Goal: Task Accomplishment & Management: Manage account settings

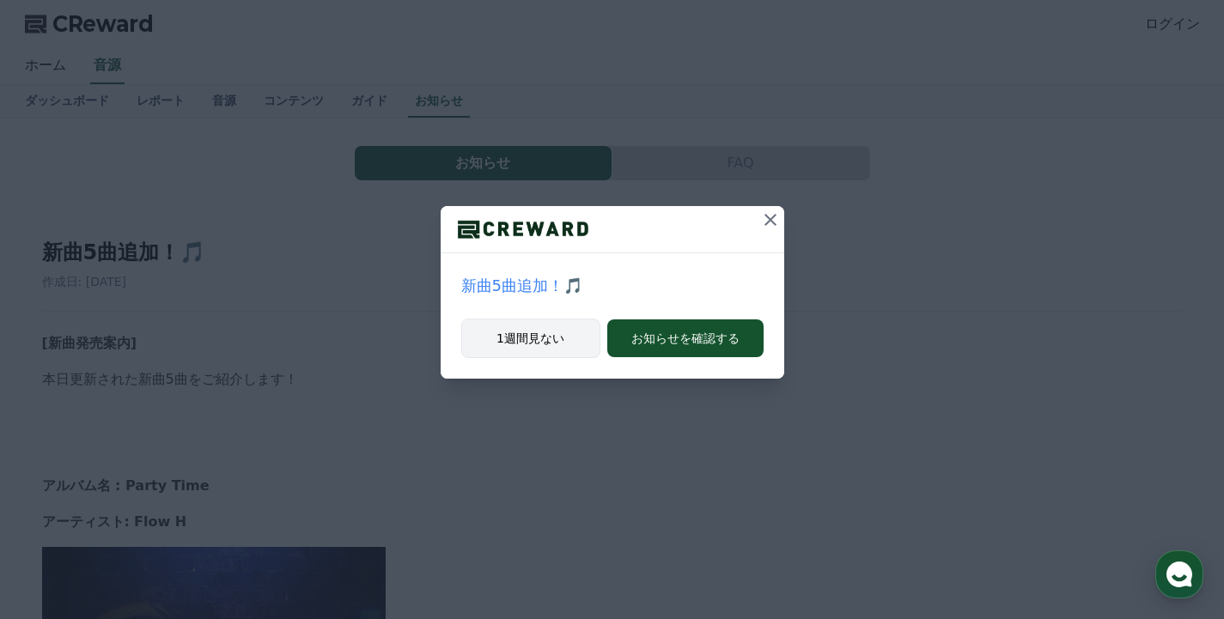
click at [582, 329] on button "1週間見ない" at bounding box center [530, 339] width 139 height 40
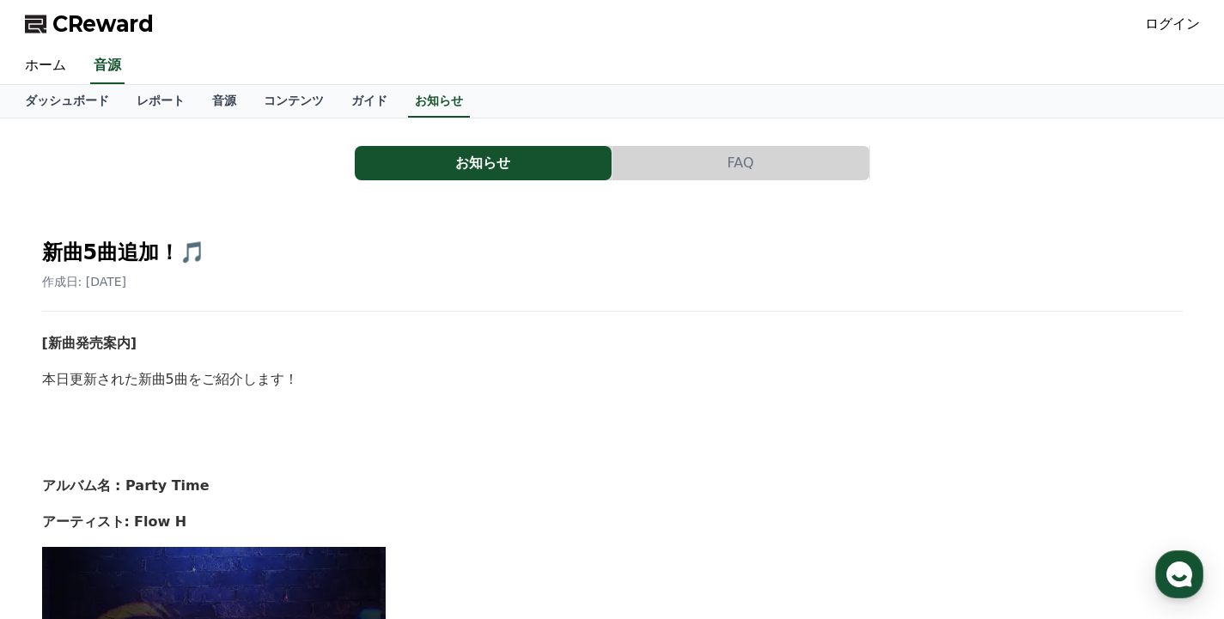
drag, startPoint x: 502, startPoint y: 274, endPoint x: 524, endPoint y: 274, distance: 22.3
click at [505, 274] on div "作成日: [DATE]" at bounding box center [612, 281] width 1141 height 17
click at [528, 274] on div "作成日: [DATE]" at bounding box center [612, 281] width 1141 height 17
click at [1175, 21] on link "ログイン" at bounding box center [1172, 24] width 55 height 21
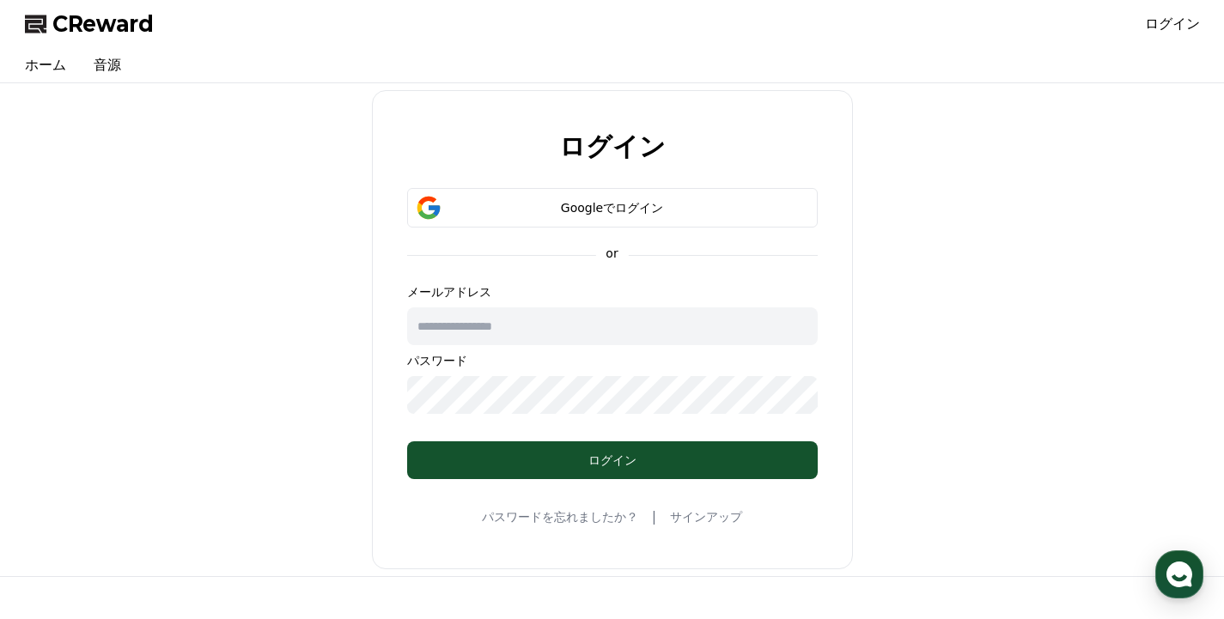
click at [701, 518] on link "サインアップ" at bounding box center [706, 517] width 72 height 17
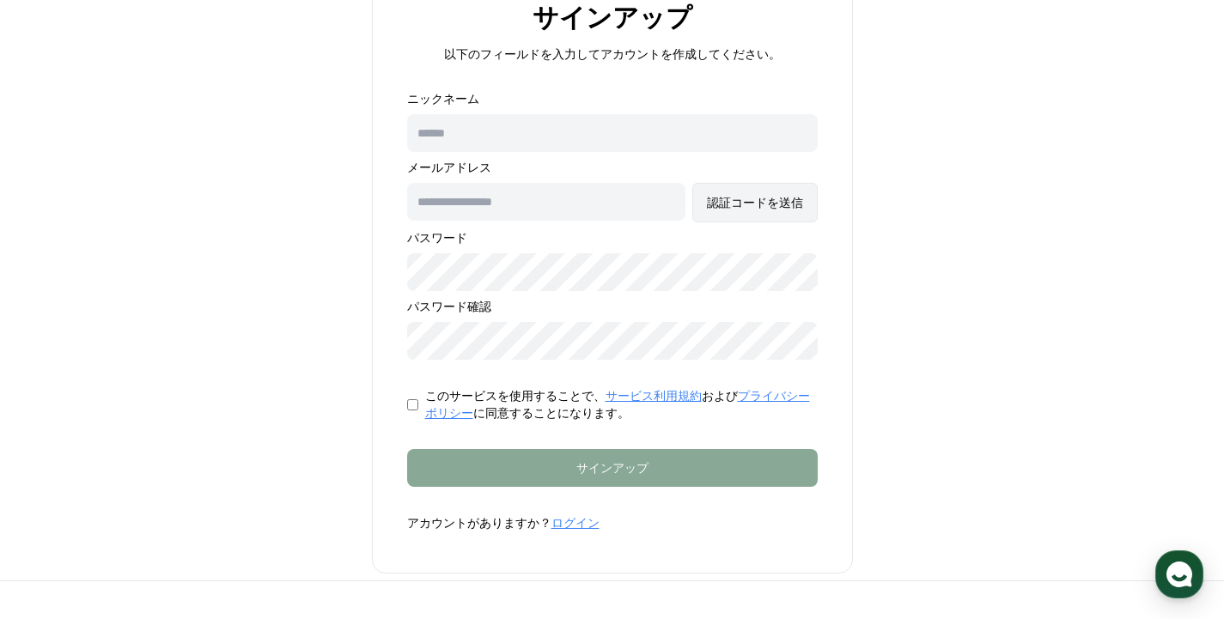
scroll to position [198, 0]
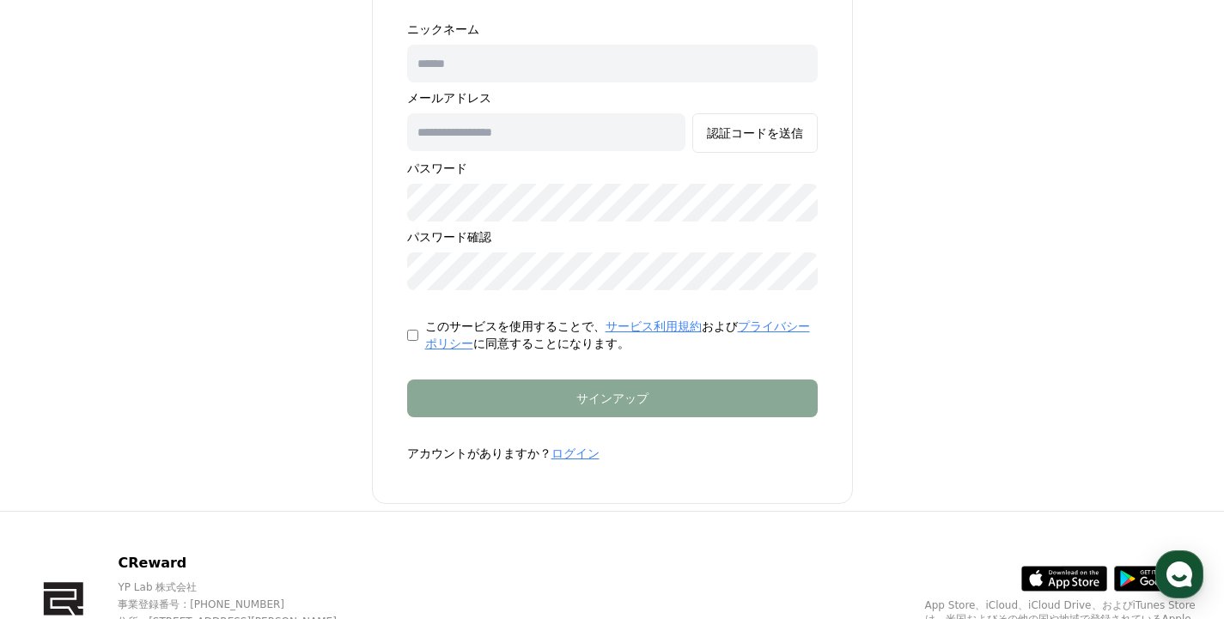
click at [578, 453] on link "ログイン" at bounding box center [576, 454] width 48 height 14
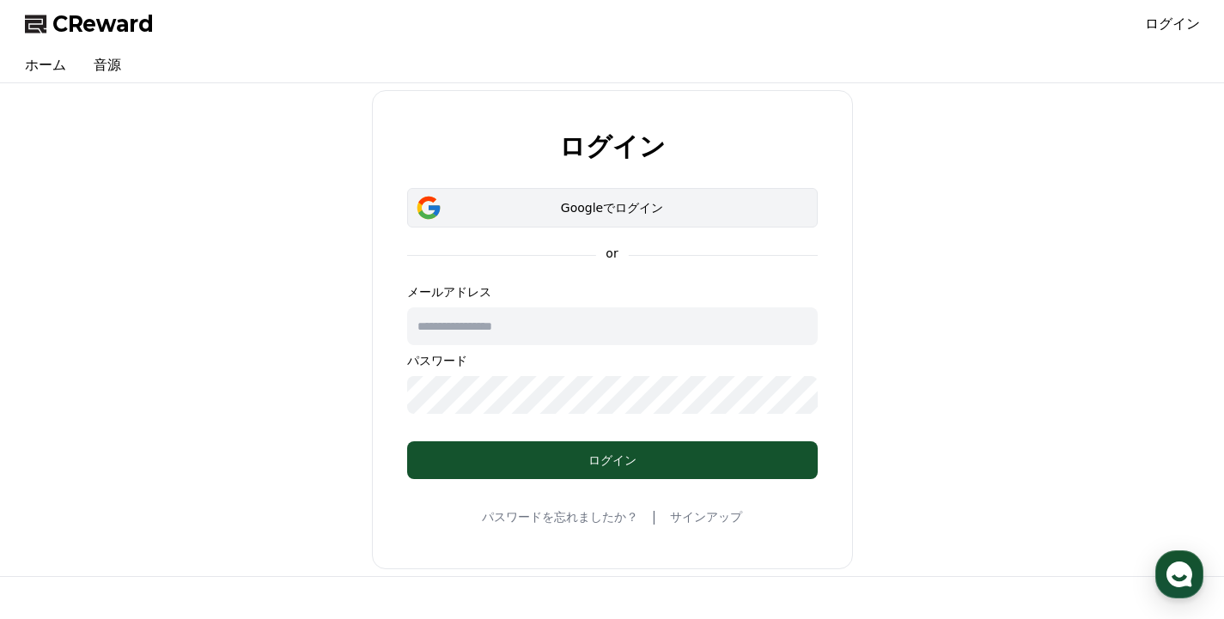
click at [604, 203] on div "Googleでログイン" at bounding box center [612, 207] width 361 height 17
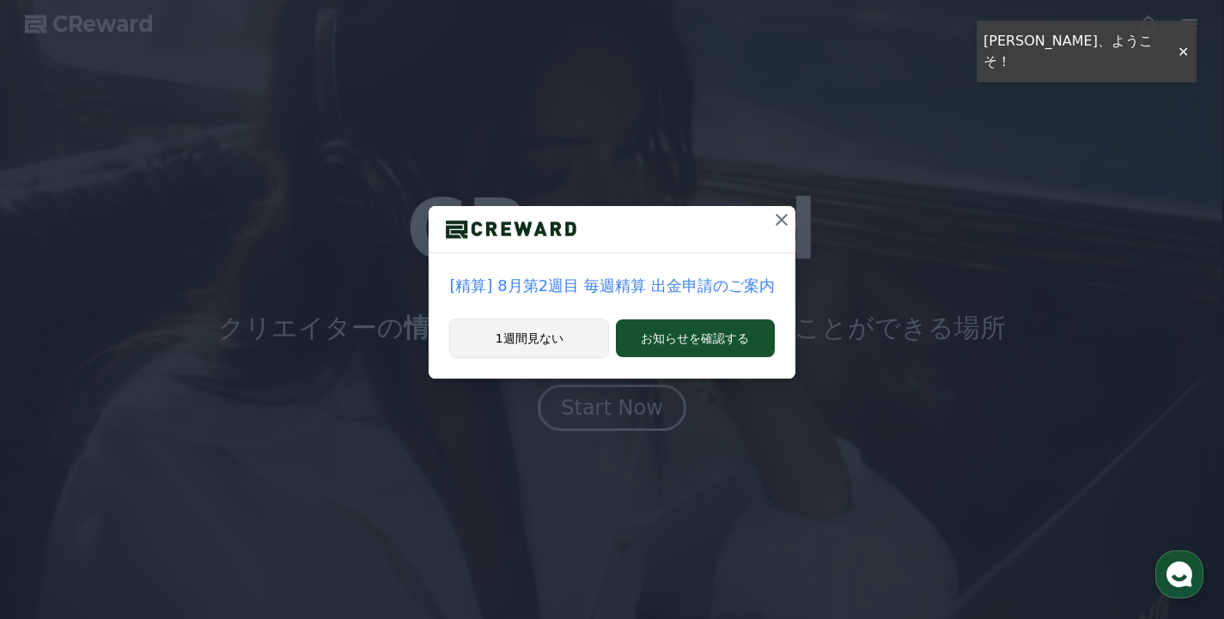
click at [575, 336] on button "1週間見ない" at bounding box center [529, 339] width 160 height 40
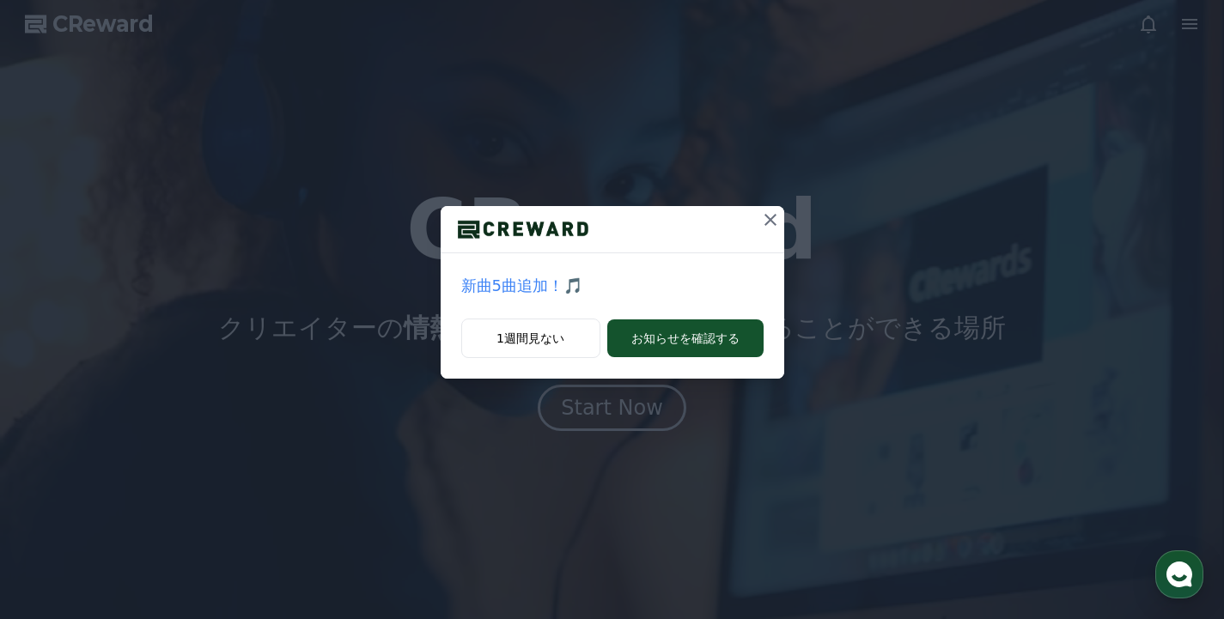
click at [355, 84] on div "新曲5曲追加！🎵 1週間見ない お知らせを確認する" at bounding box center [612, 203] width 1224 height 406
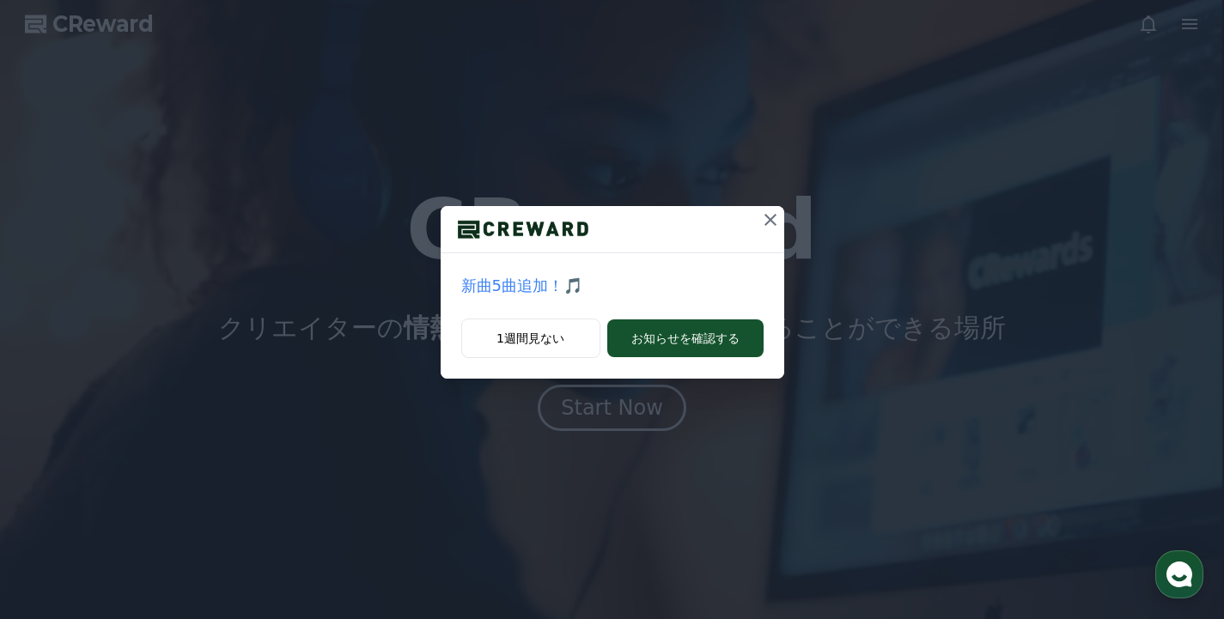
click at [355, 84] on div "新曲5曲追加！🎵 1週間見ない お知らせを確認する" at bounding box center [612, 203] width 1224 height 406
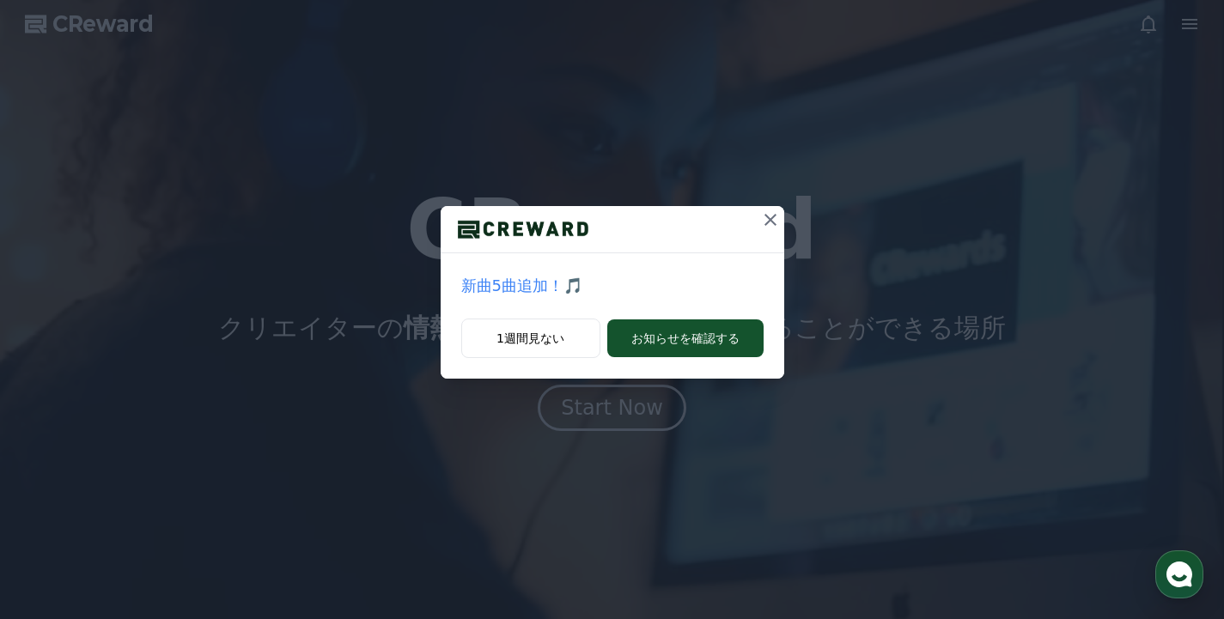
click at [355, 84] on div "新曲5曲追加！🎵 1週間見ない お知らせを確認する" at bounding box center [612, 203] width 1224 height 406
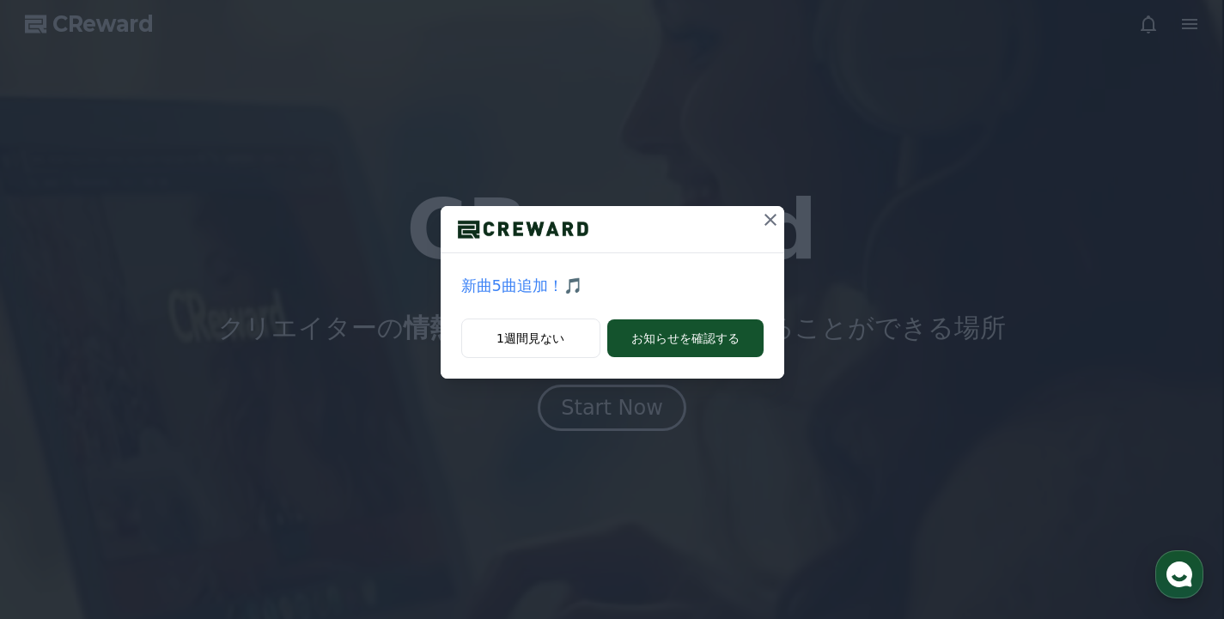
click at [567, 367] on div "1週間見ない お知らせを確認する" at bounding box center [613, 349] width 344 height 60
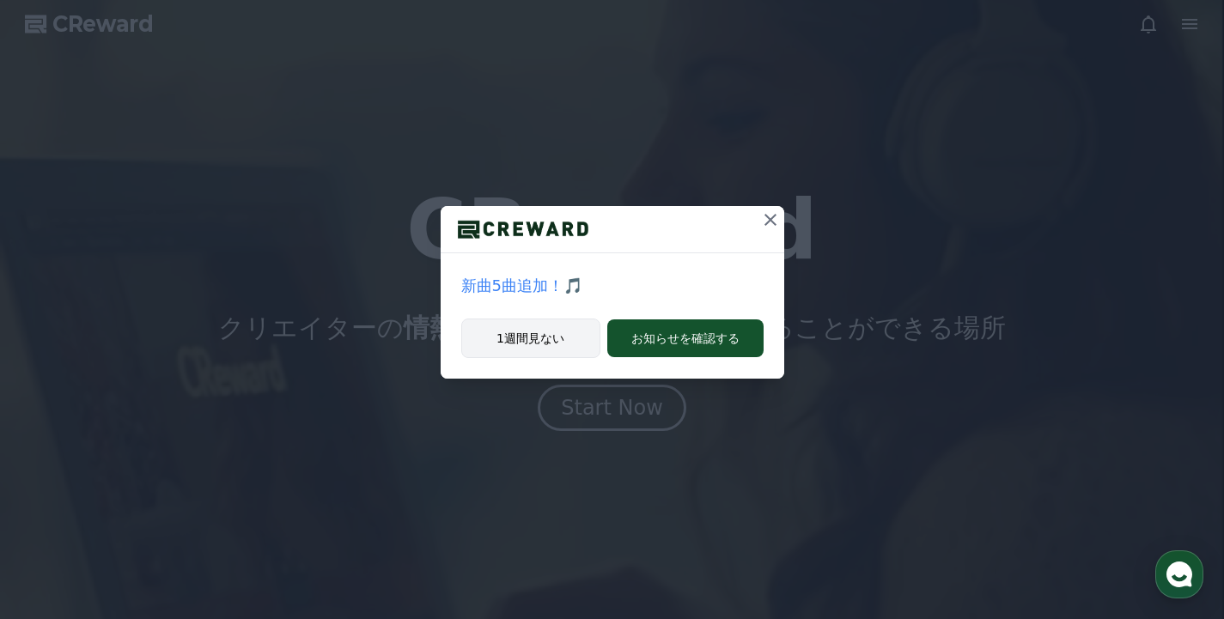
click at [567, 343] on button "1週間見ない" at bounding box center [530, 339] width 139 height 40
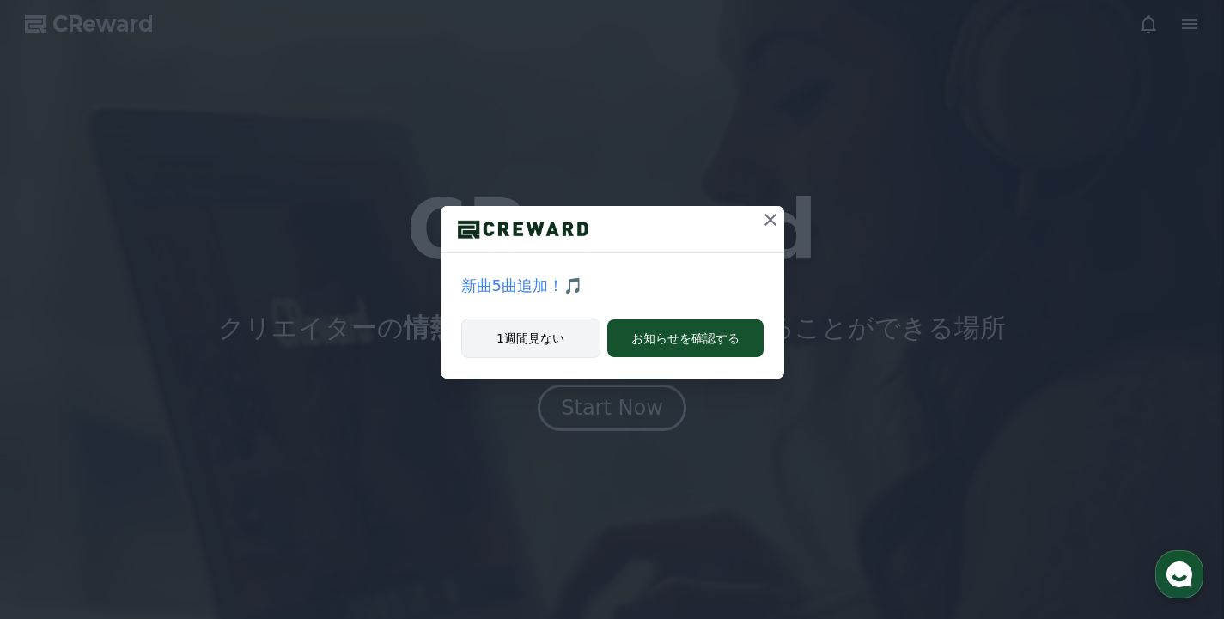
click at [567, 343] on button "1週間見ない" at bounding box center [530, 339] width 139 height 40
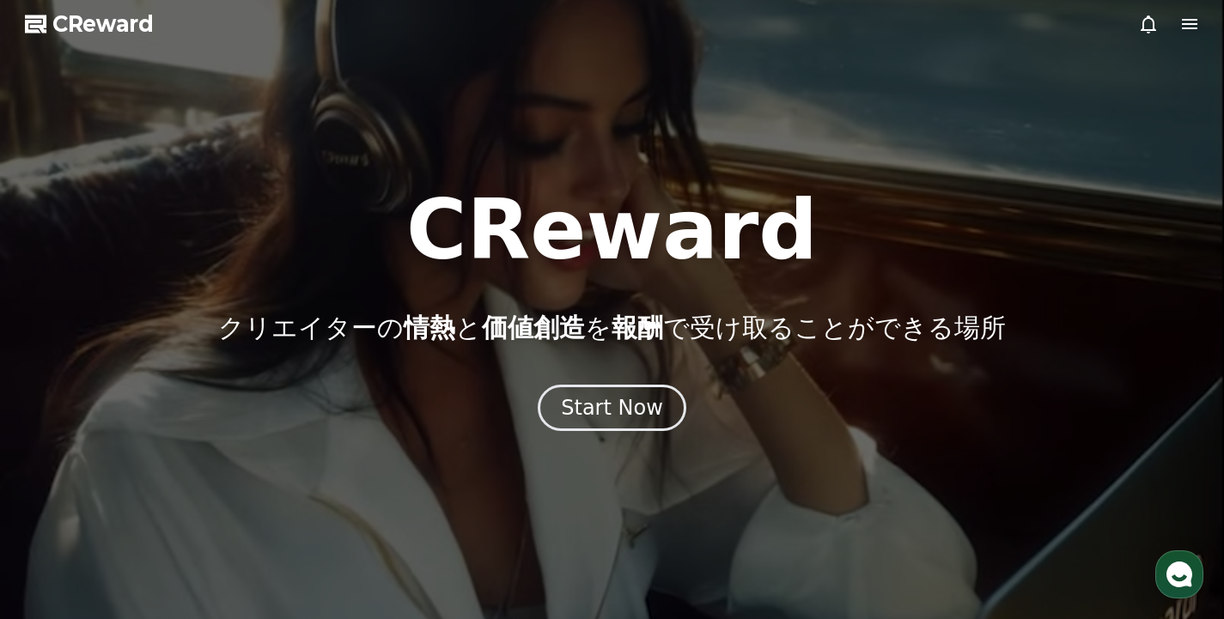
click at [567, 343] on div "CReward クリエイターの 情熱 と 価値創造 を 報酬 で受け取ることができる場所 Start Now" at bounding box center [612, 310] width 1224 height 242
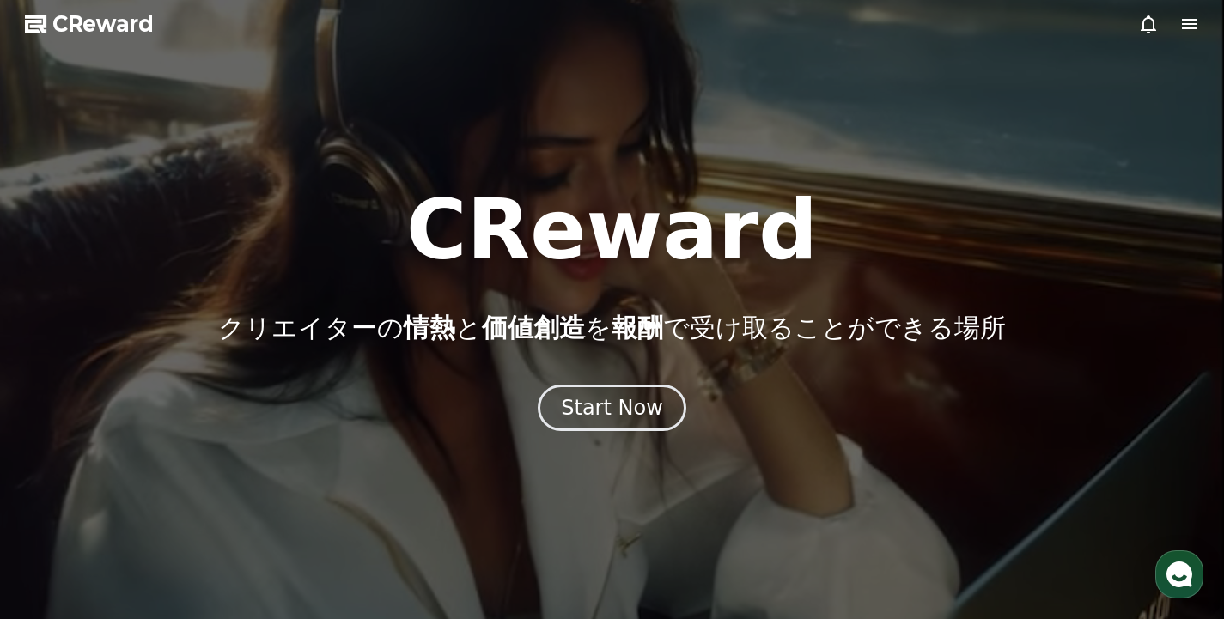
click at [567, 343] on div "CReward クリエイターの 情熱 と 価値創造 を 報酬 で受け取ることができる場所 Start Now" at bounding box center [612, 310] width 1224 height 242
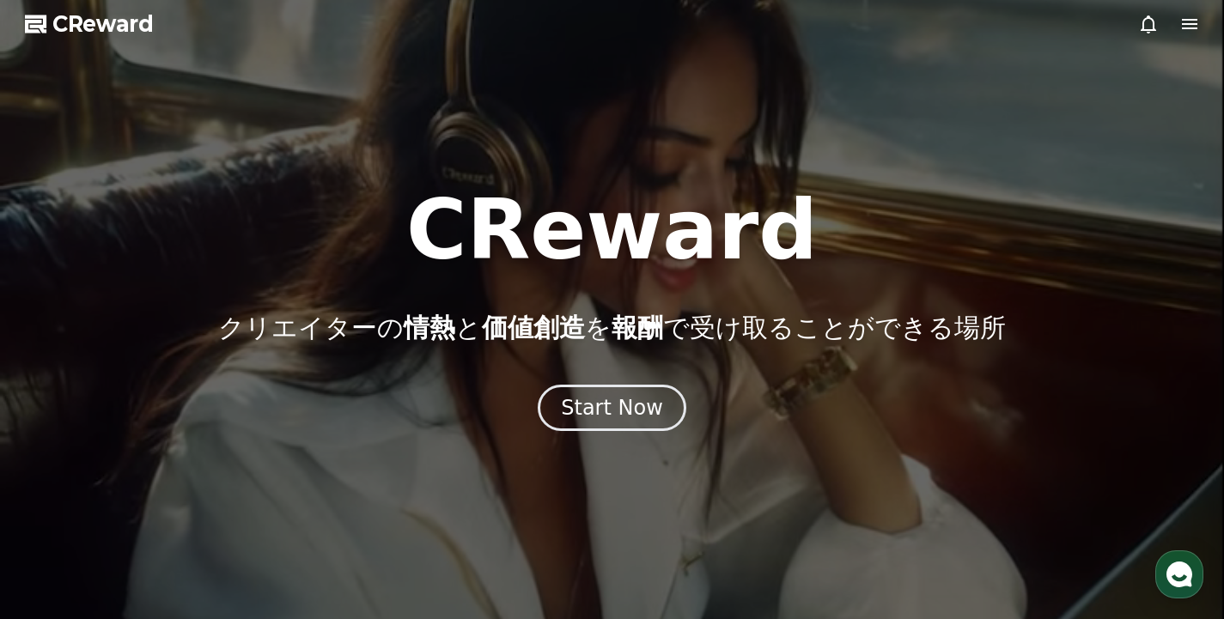
click at [567, 343] on div "CReward クリエイターの 情熱 と 価値創造 を 報酬 で受け取ることができる場所 Start Now" at bounding box center [612, 310] width 1224 height 242
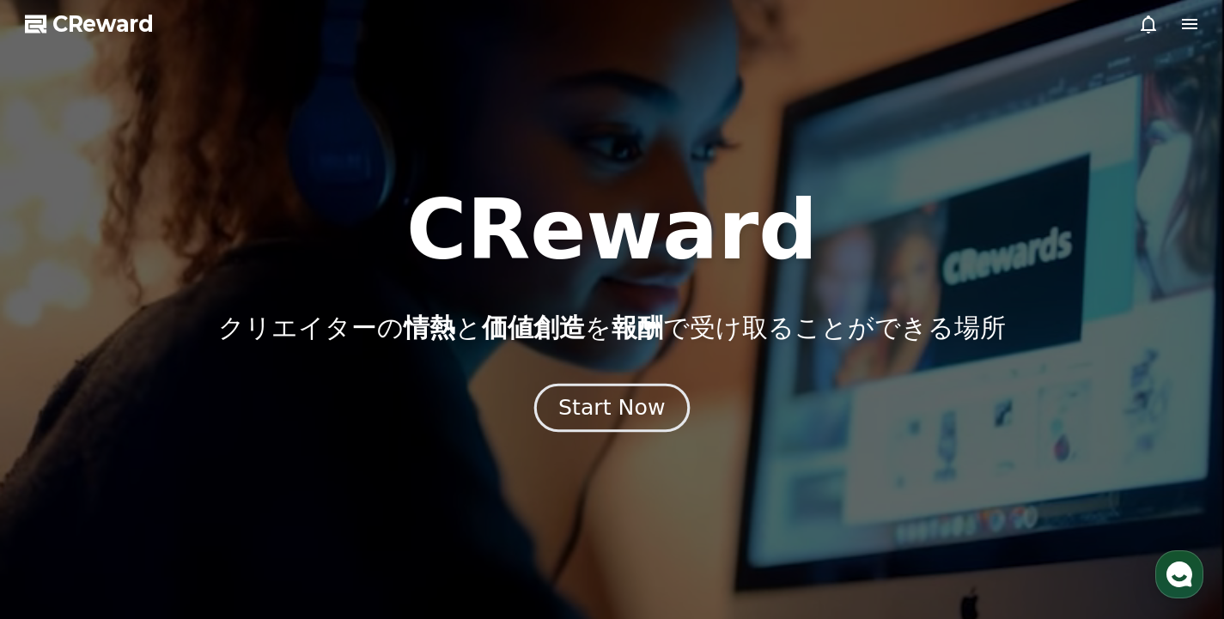
click at [606, 395] on div "Start Now" at bounding box center [611, 408] width 107 height 29
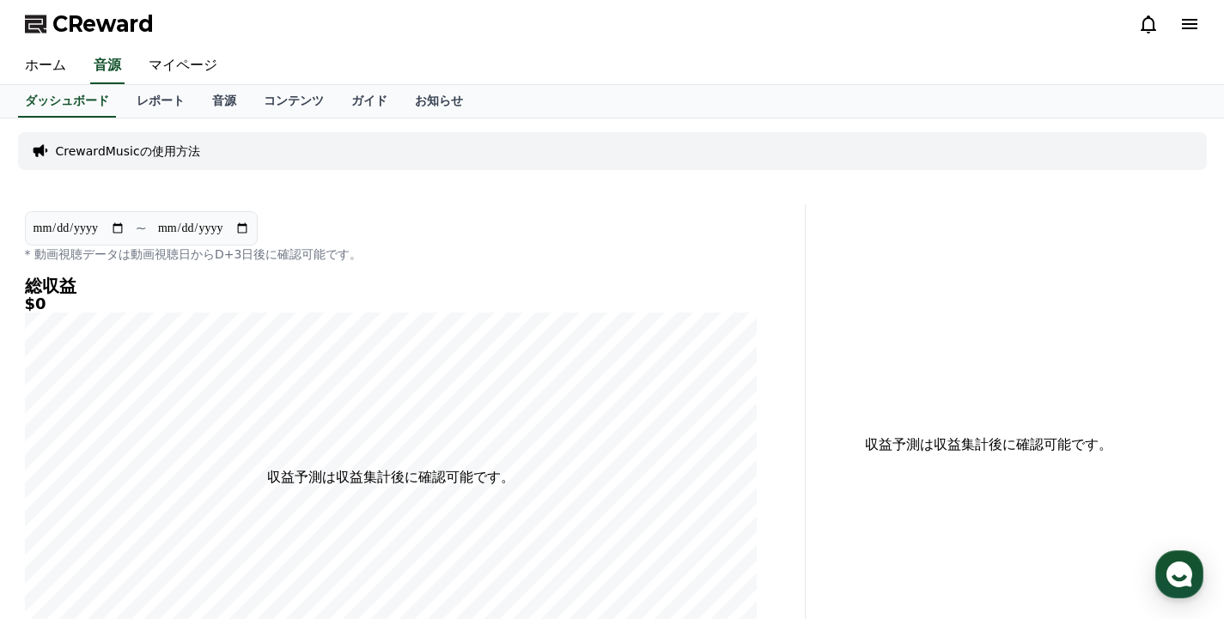
click at [346, 223] on div "**********" at bounding box center [391, 237] width 732 height 52
click at [380, 223] on div "**********" at bounding box center [391, 237] width 732 height 52
click at [219, 97] on link "音源" at bounding box center [224, 101] width 52 height 33
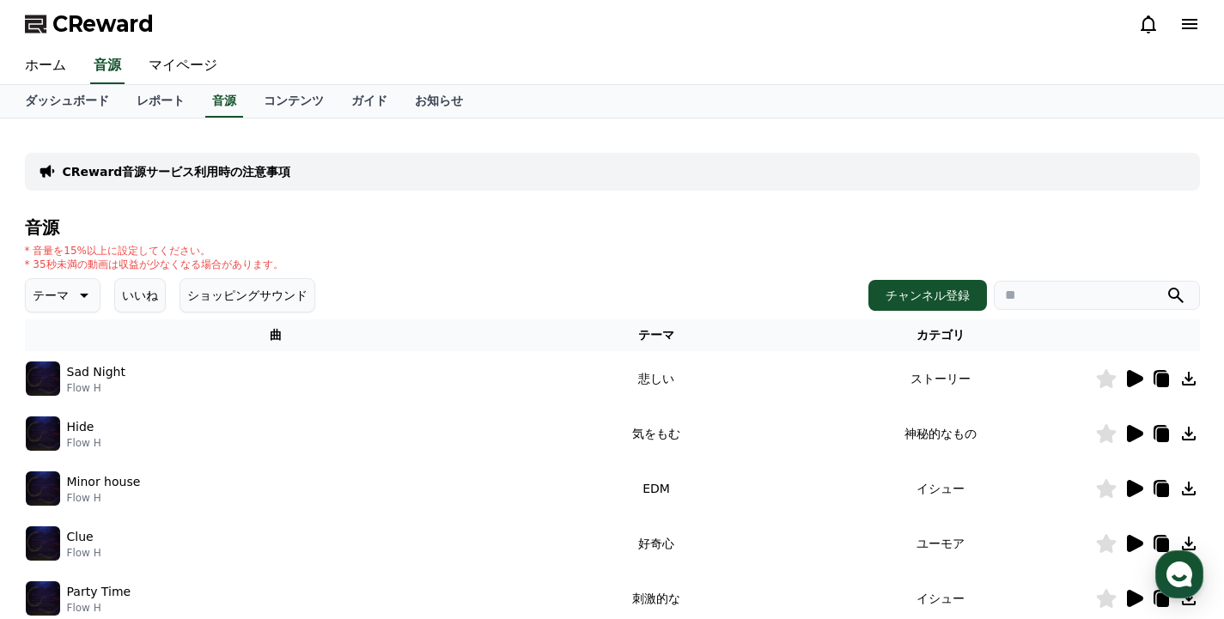
click at [455, 220] on h4 "音源" at bounding box center [612, 227] width 1175 height 19
click at [455, 221] on h4 "音源" at bounding box center [612, 227] width 1175 height 19
click at [455, 229] on h4 "音源" at bounding box center [612, 227] width 1175 height 19
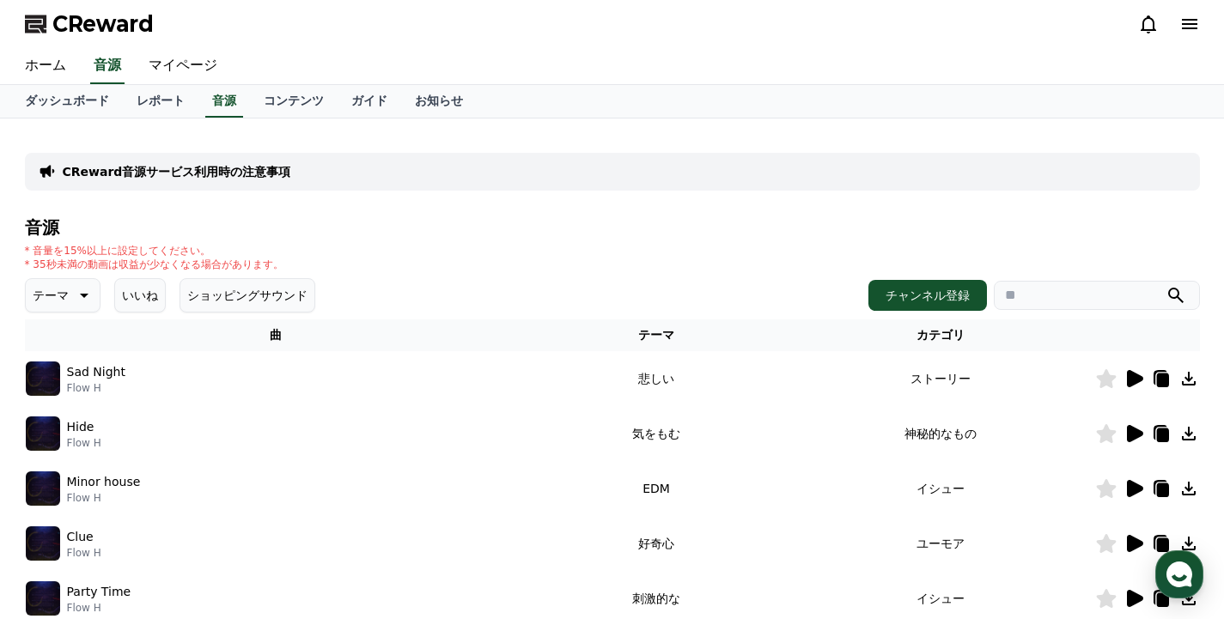
click at [1134, 377] on icon at bounding box center [1135, 378] width 16 height 17
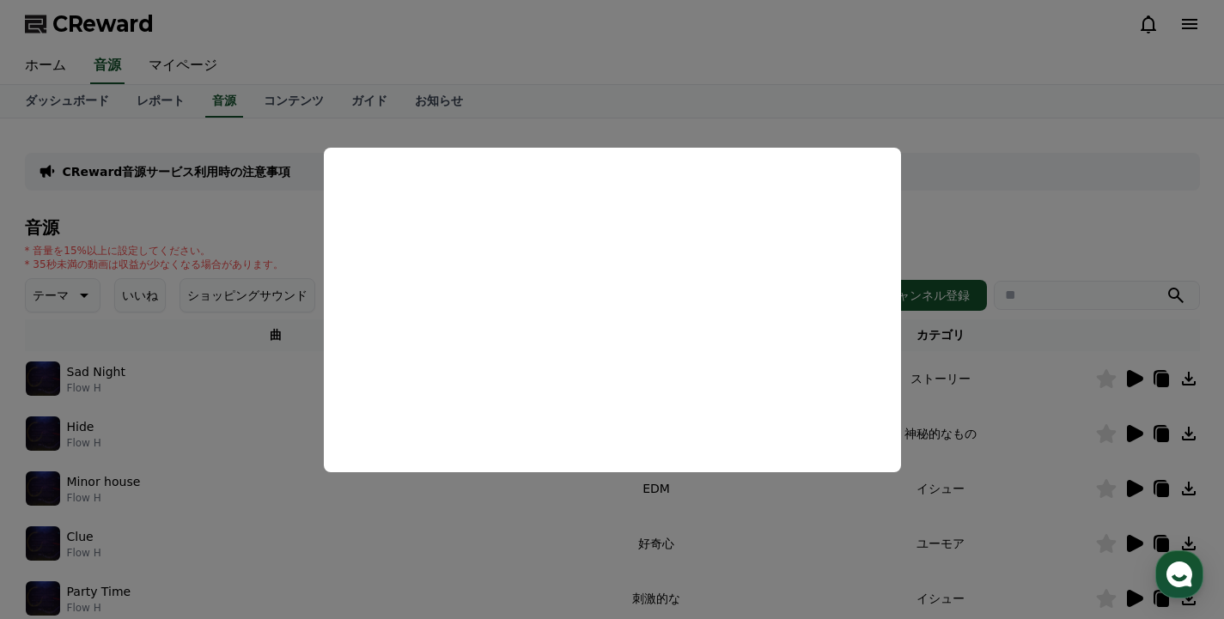
click at [980, 211] on button "close modal" at bounding box center [612, 309] width 1224 height 619
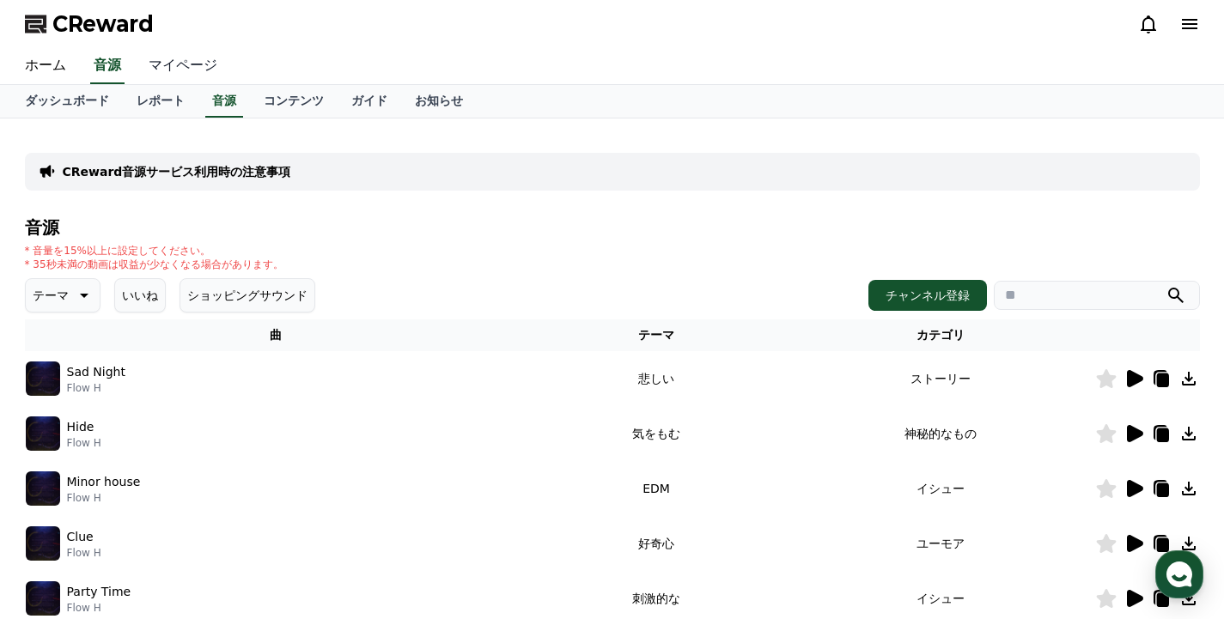
click at [157, 67] on link "マイページ" at bounding box center [183, 66] width 96 height 36
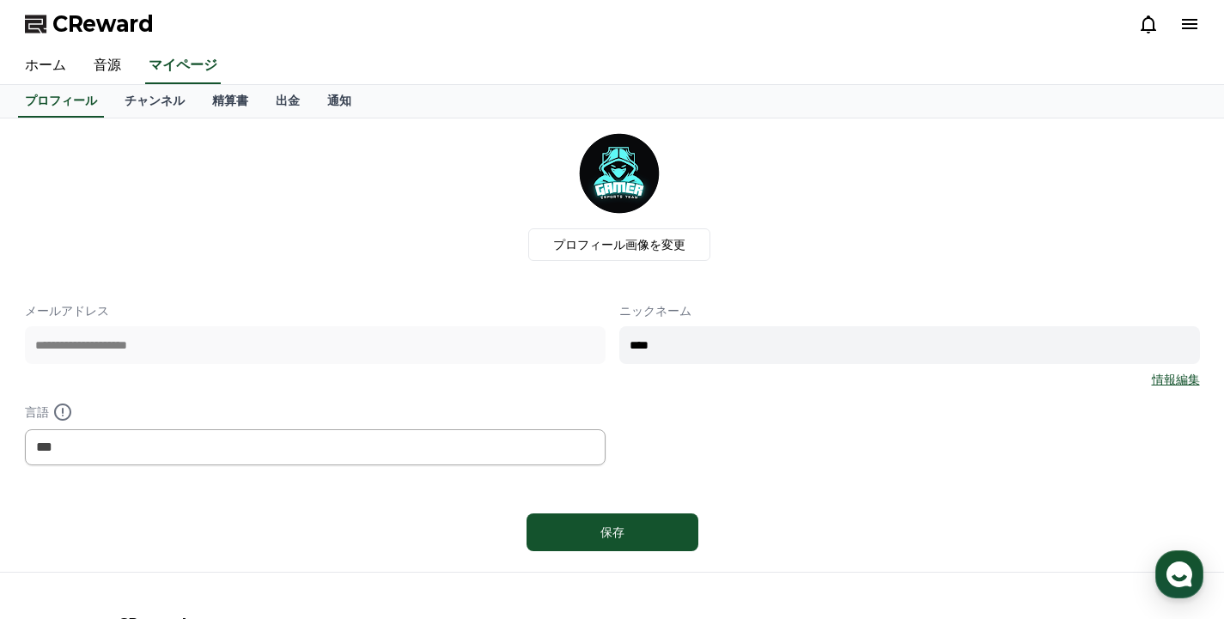
click at [333, 241] on div "プロフィール画像を変更" at bounding box center [620, 196] width 1162 height 129
click at [126, 114] on link "チャンネル" at bounding box center [155, 101] width 88 height 33
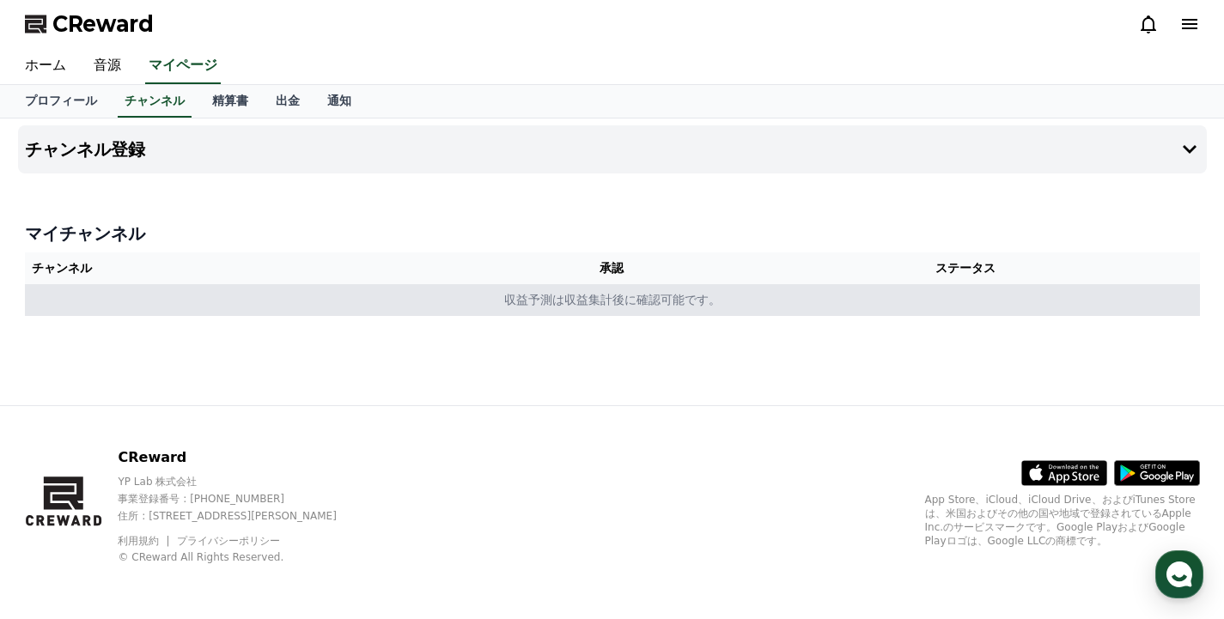
click at [750, 304] on td "収益予測は収益集計後に確認可能です。" at bounding box center [612, 300] width 1175 height 32
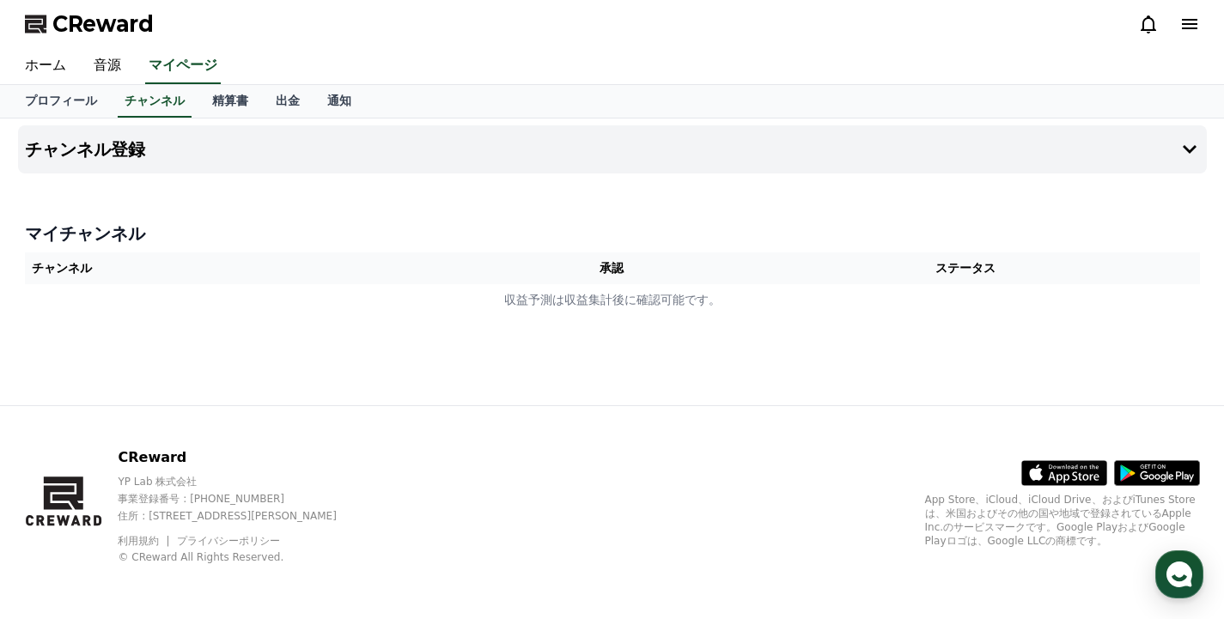
click at [88, 236] on h4 "マイチャンネル" at bounding box center [612, 234] width 1175 height 24
click at [1138, 154] on button "チャンネル登録" at bounding box center [612, 149] width 1189 height 48
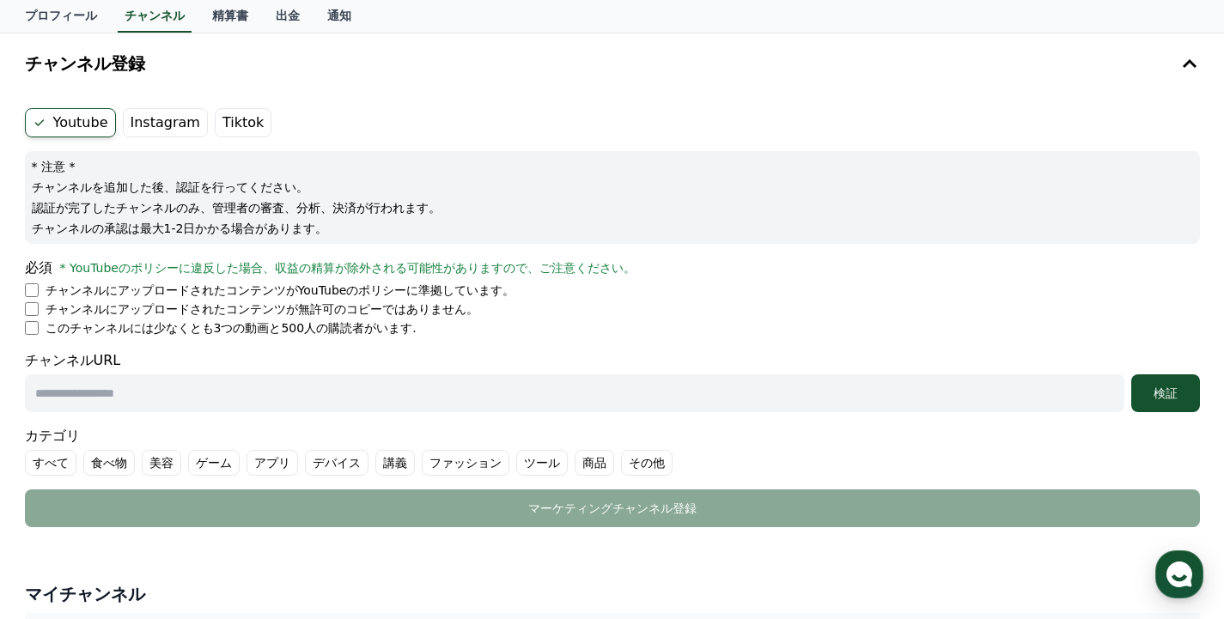
scroll to position [110, 0]
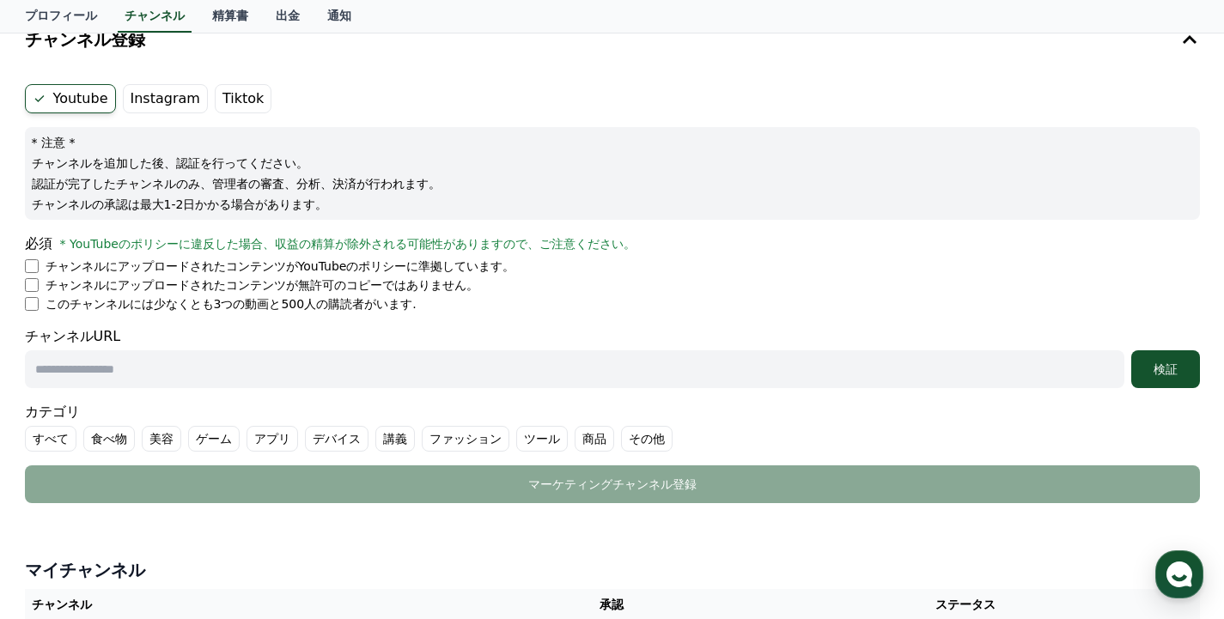
click at [18, 326] on div "Youtube Instagram Tiktok * 注意 * チャンネルを追加した後、認証を行ってください。 認証が完了したチャンネルのみ、管理者の審査、分…" at bounding box center [612, 293] width 1189 height 433
click at [18, 327] on div "Youtube Instagram Tiktok * 注意 * チャンネルを追加した後、認証を行ってください。 認証が完了したチャンネルのみ、管理者の審査、分…" at bounding box center [612, 293] width 1189 height 433
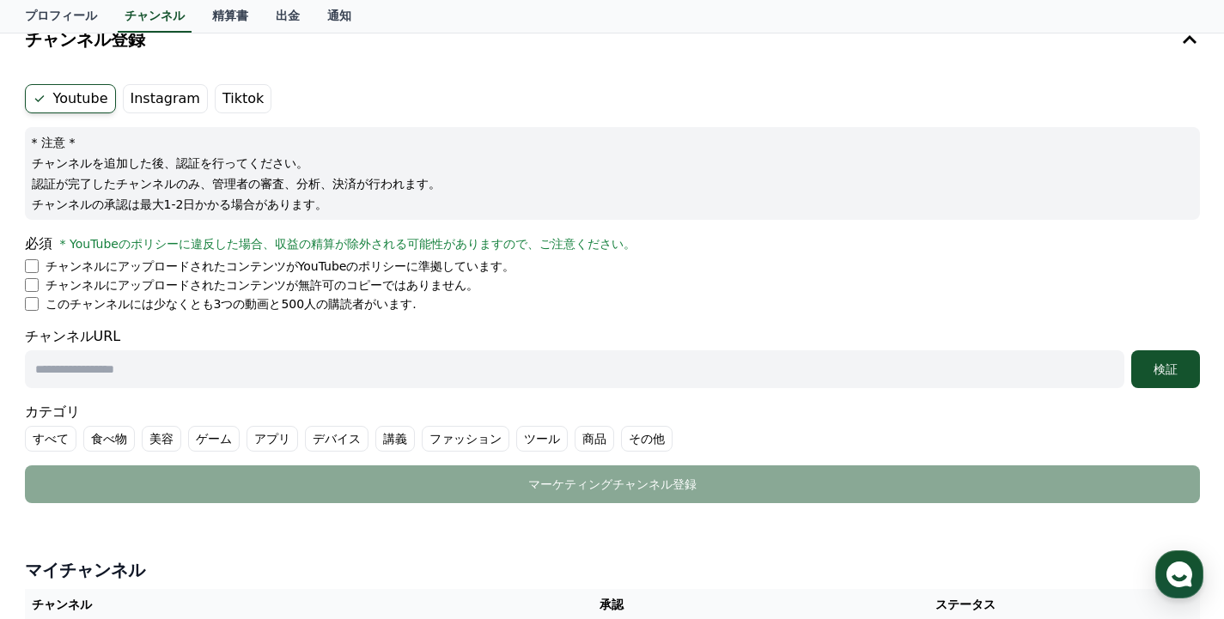
click at [18, 327] on div "Youtube Instagram Tiktok * 注意 * チャンネルを追加した後、認証を行ってください。 認証が完了したチャンネルのみ、管理者の審査、分…" at bounding box center [612, 293] width 1189 height 433
click at [18, 328] on div "Youtube Instagram Tiktok * 注意 * チャンネルを追加した後、認証を行ってください。 認証が完了したチャンネルのみ、管理者の審査、分…" at bounding box center [612, 293] width 1189 height 433
drag, startPoint x: 16, startPoint y: 328, endPoint x: 25, endPoint y: 321, distance: 11.0
click at [22, 323] on div "チャンネル登録 Youtube Instagram Tiktok * 注意 * チャンネルを追加した後、認証を行ってください。 認証が完了したチャンネルのみ、…" at bounding box center [612, 338] width 1203 height 658
drag, startPoint x: 25, startPoint y: 321, endPoint x: 25, endPoint y: 357, distance: 36.1
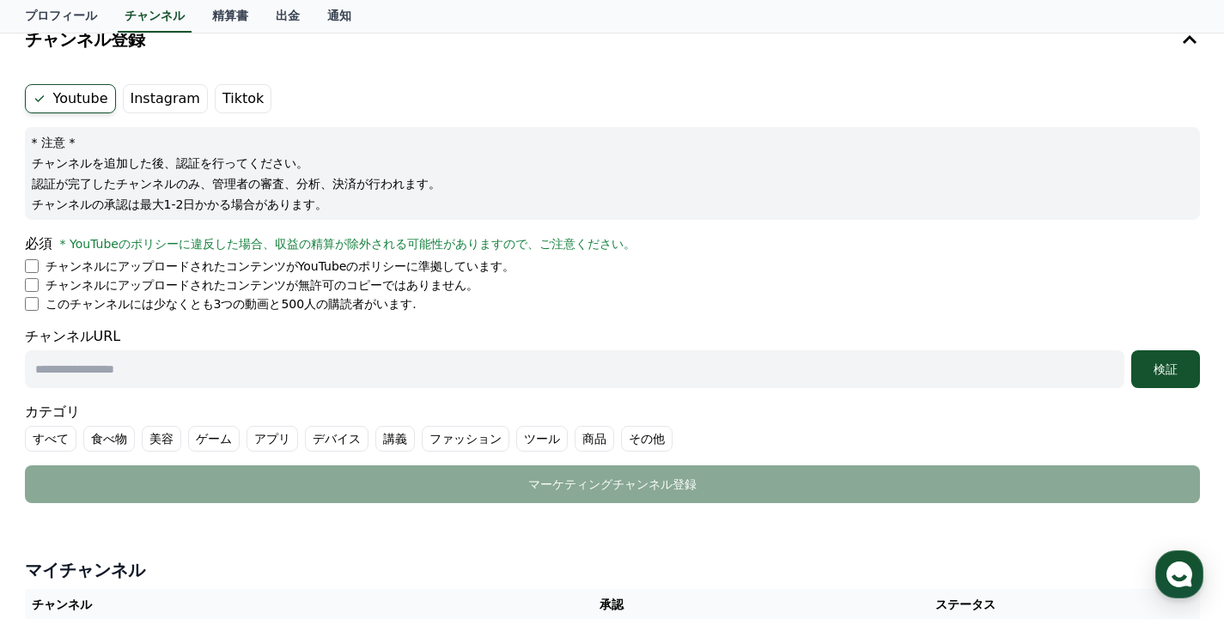
click at [25, 357] on form "Youtube Instagram Tiktok * 注意 * チャンネルを追加した後、認証を行ってください。 認証が完了したチャンネルのみ、管理者の審査、分…" at bounding box center [612, 293] width 1175 height 419
click at [25, 351] on div "検証" at bounding box center [612, 370] width 1175 height 38
click at [30, 334] on div "チャンネルURL 検証" at bounding box center [612, 357] width 1175 height 62
click at [82, 370] on input "text" at bounding box center [575, 370] width 1100 height 38
paste input "**********"
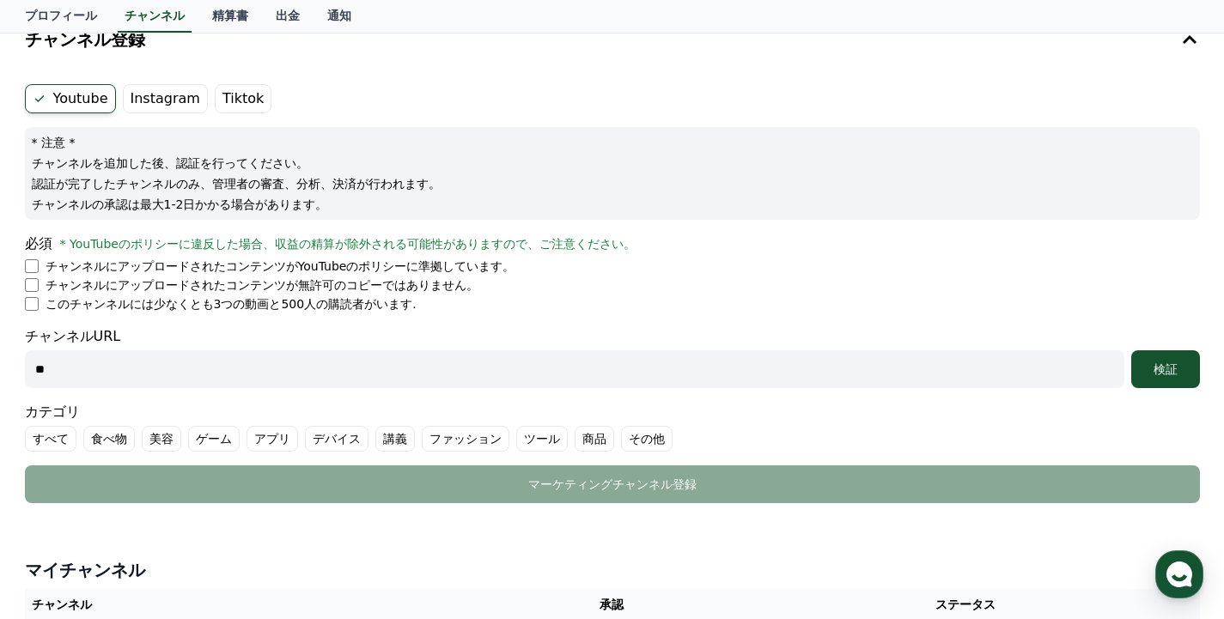
type input "*"
click at [264, 363] on input "text" at bounding box center [575, 370] width 1100 height 38
paste input "**********"
type input "**********"
click at [1167, 382] on button "検証" at bounding box center [1166, 370] width 69 height 38
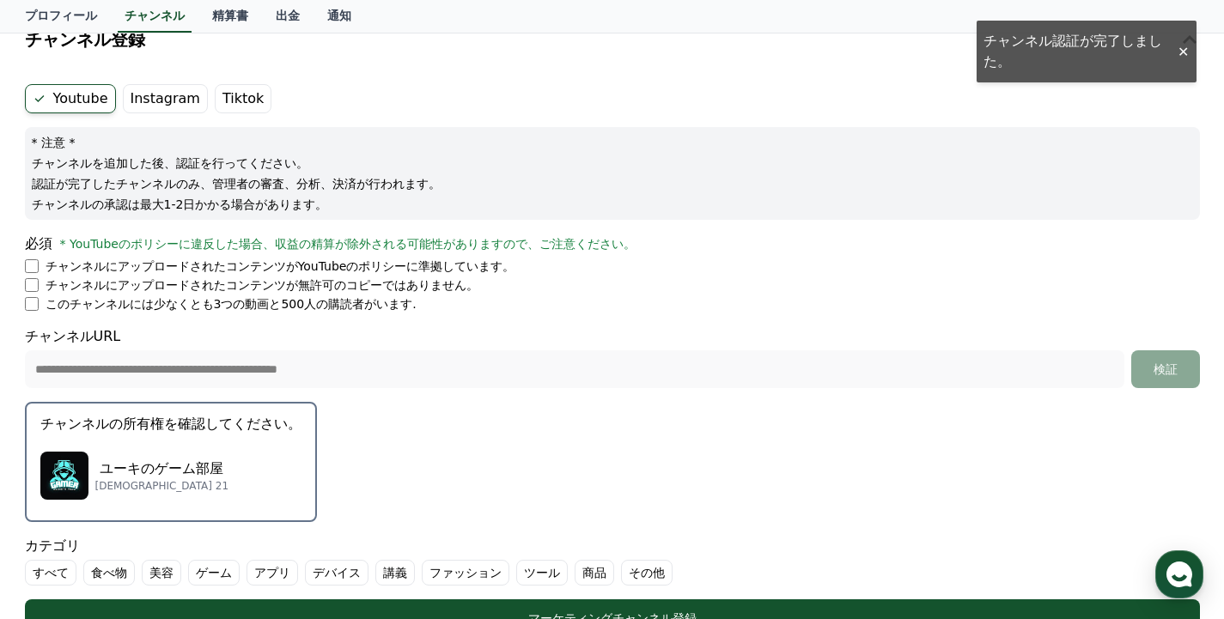
click at [827, 521] on form "**********" at bounding box center [612, 360] width 1175 height 553
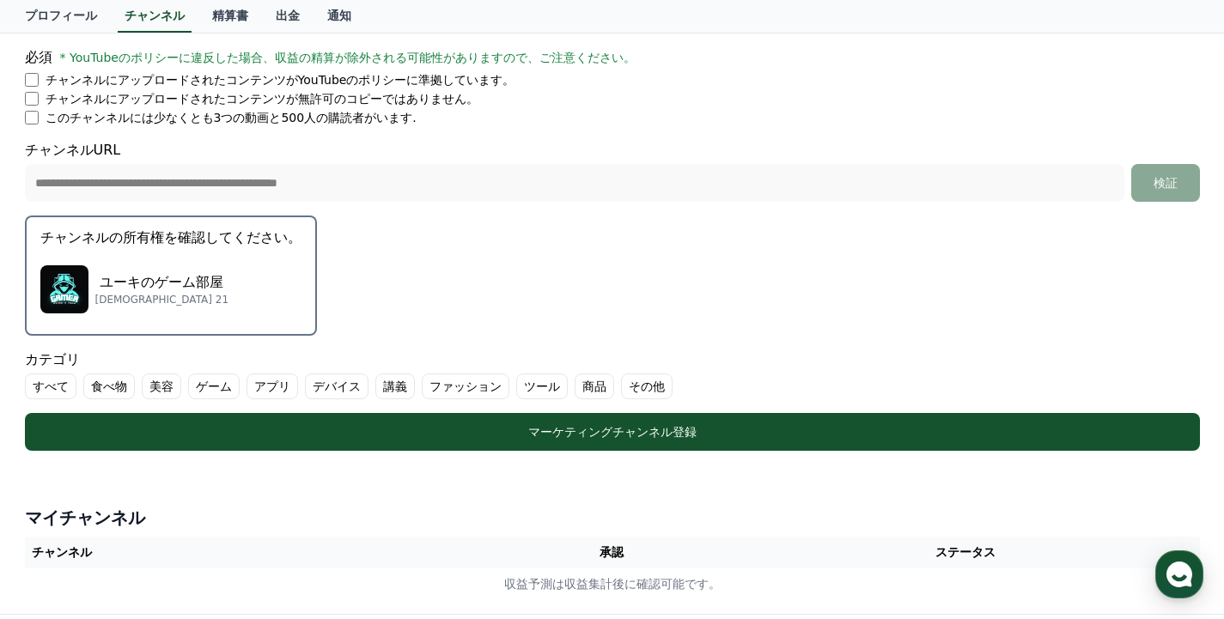
scroll to position [298, 0]
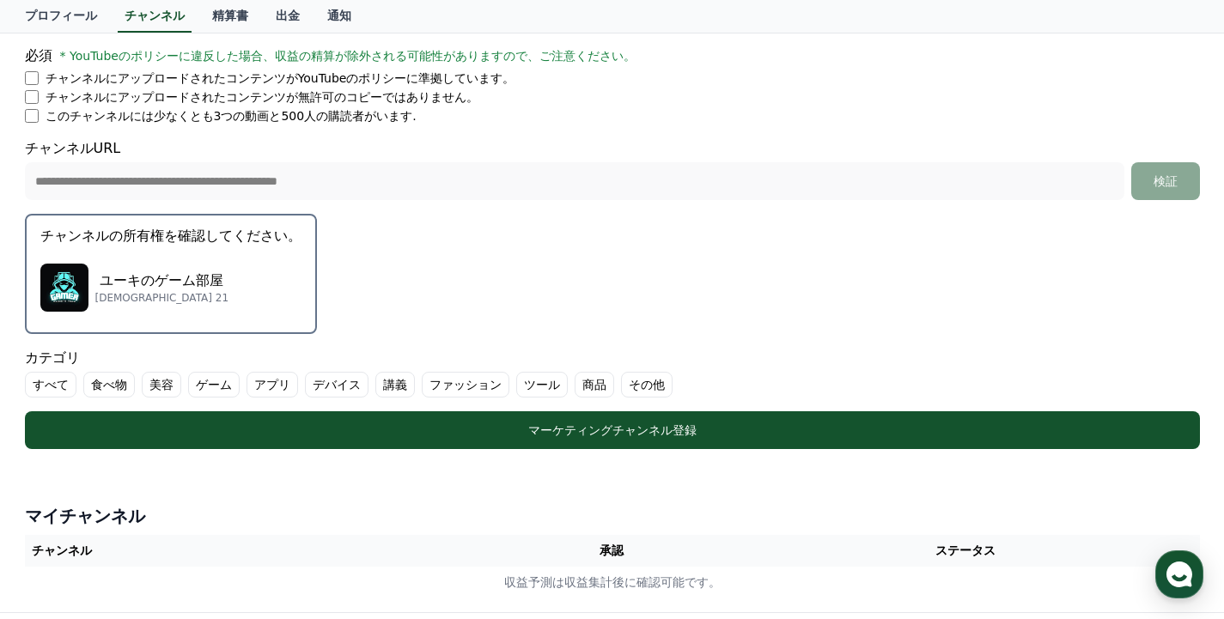
click at [296, 278] on div "ユーキのゲーム部屋 サブスクライバー 21" at bounding box center [170, 287] width 261 height 69
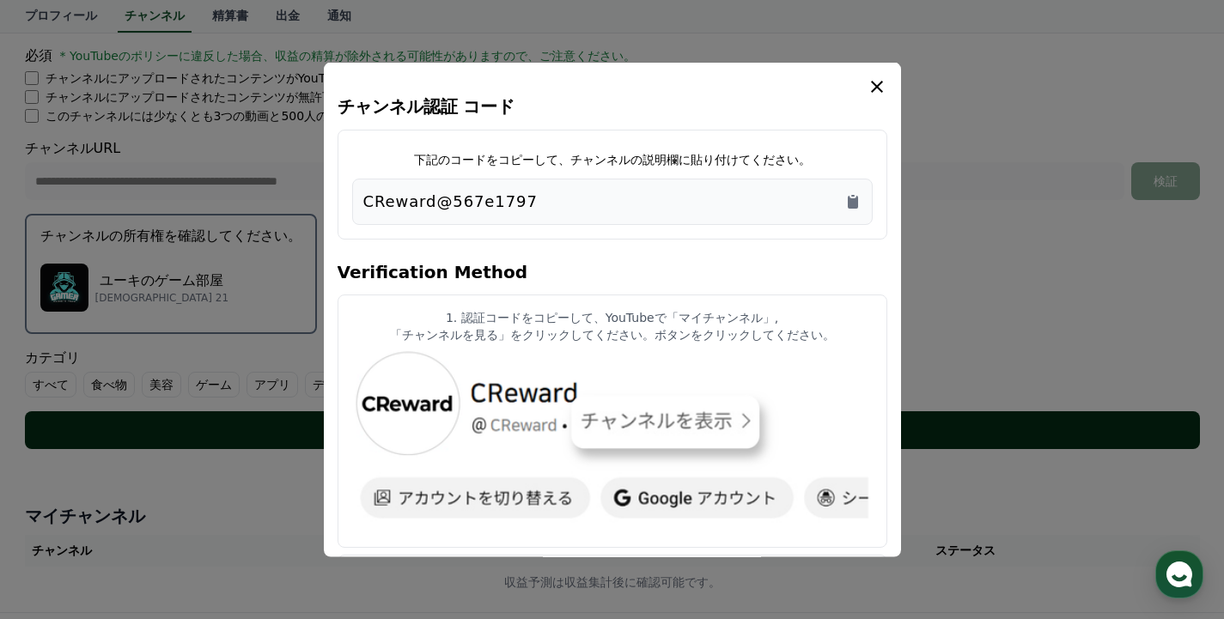
click at [394, 442] on div "**********" at bounding box center [612, 148] width 1189 height 643
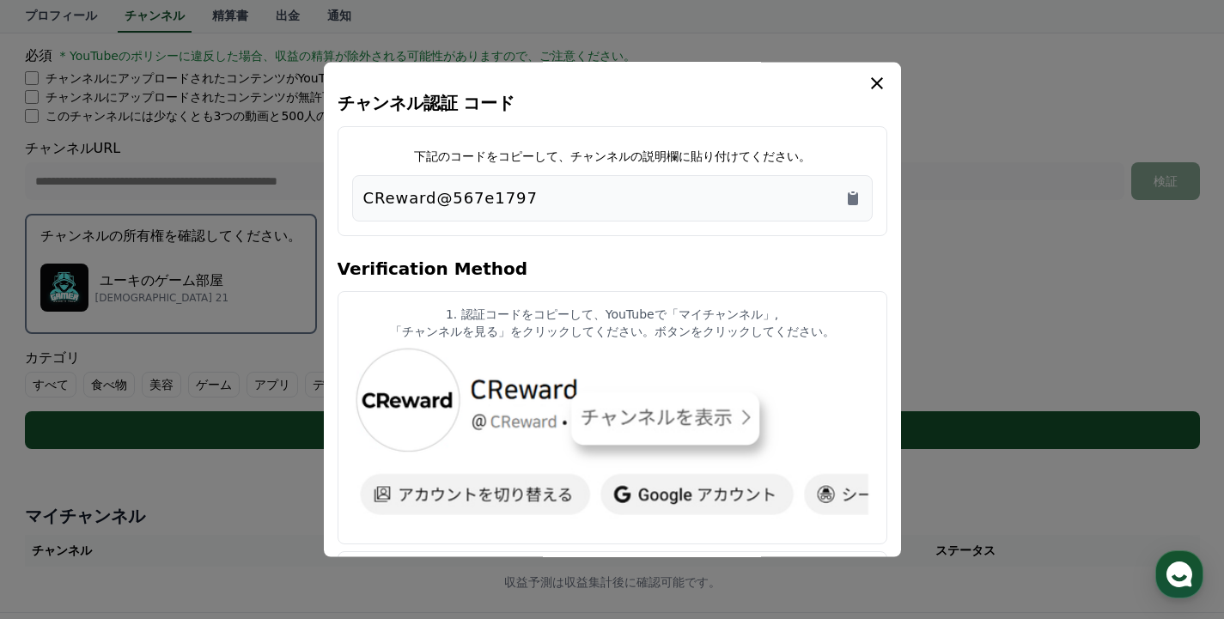
scroll to position [0, 0]
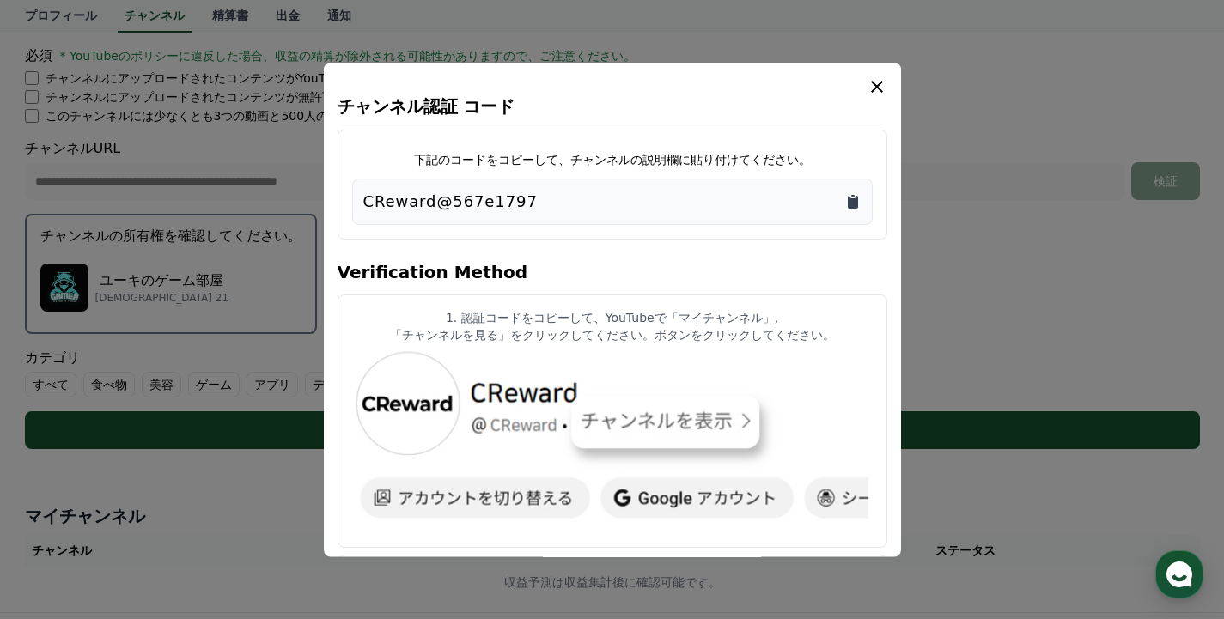
click at [849, 204] on icon "Copy to clipboard" at bounding box center [853, 201] width 10 height 13
click at [876, 82] on icon "modal" at bounding box center [877, 86] width 21 height 21
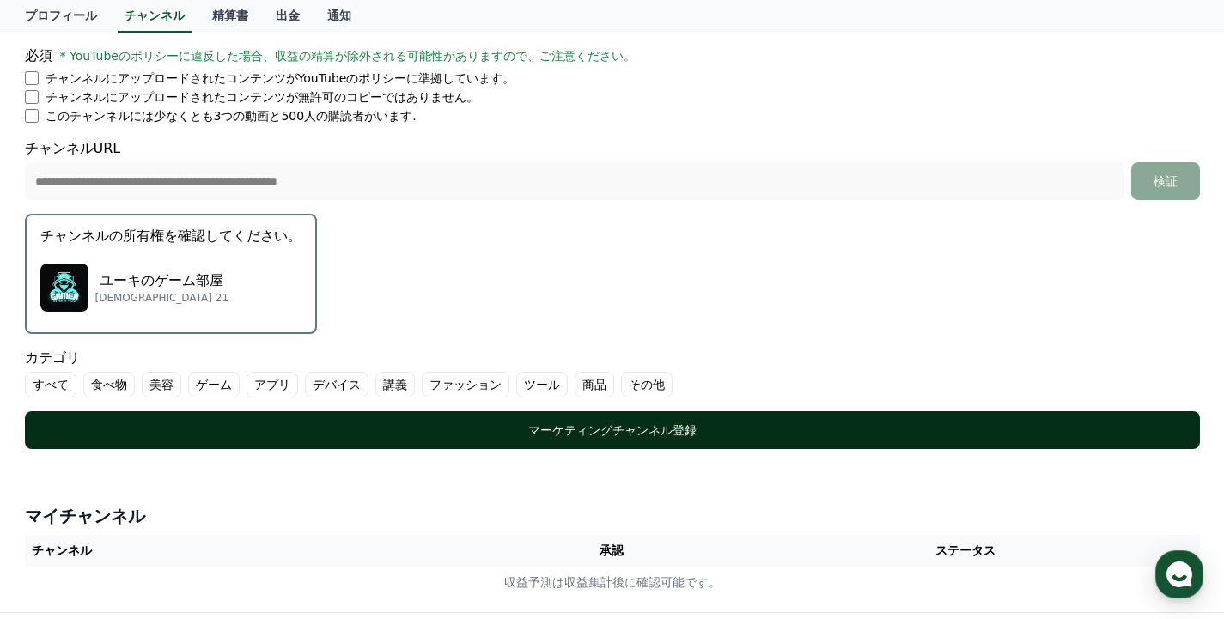
click at [534, 427] on div "マーケティングチャンネル登録" at bounding box center [612, 430] width 1107 height 17
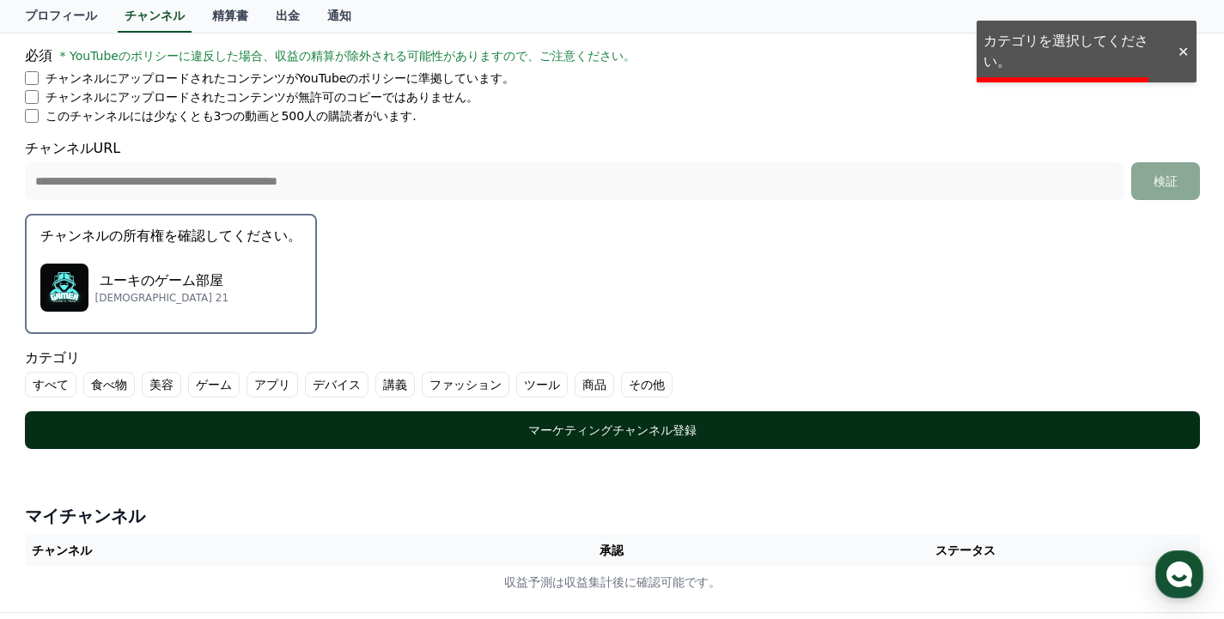
click at [534, 427] on div "マーケティングチャンネル登録" at bounding box center [612, 430] width 1107 height 17
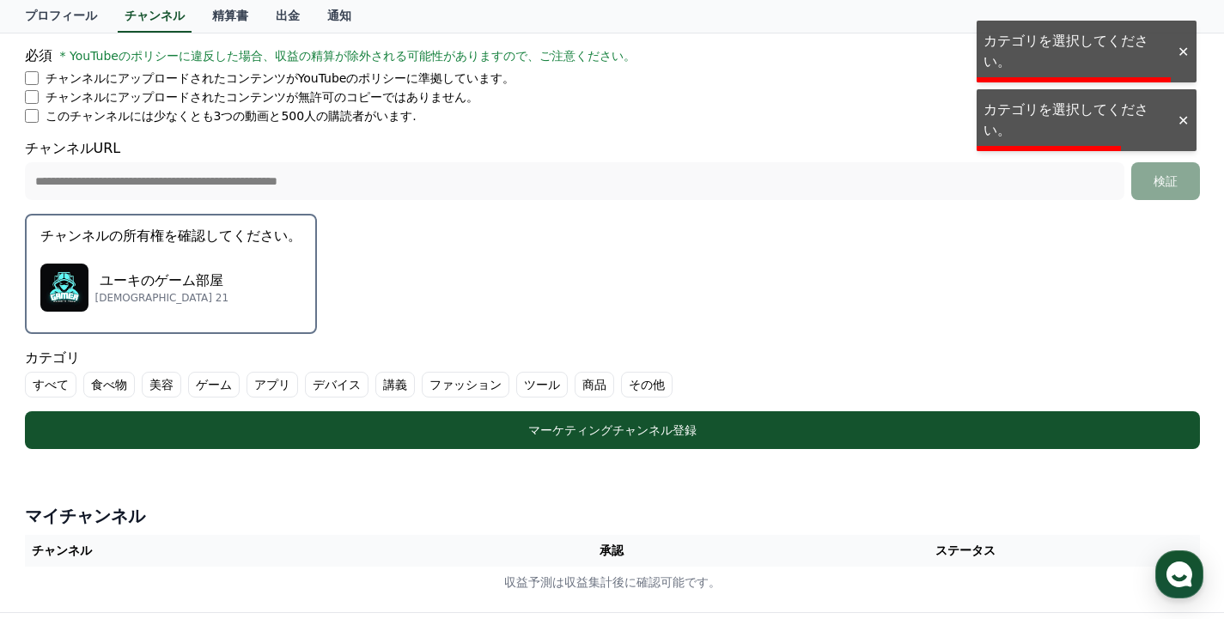
click at [209, 386] on label "ゲーム" at bounding box center [214, 385] width 52 height 26
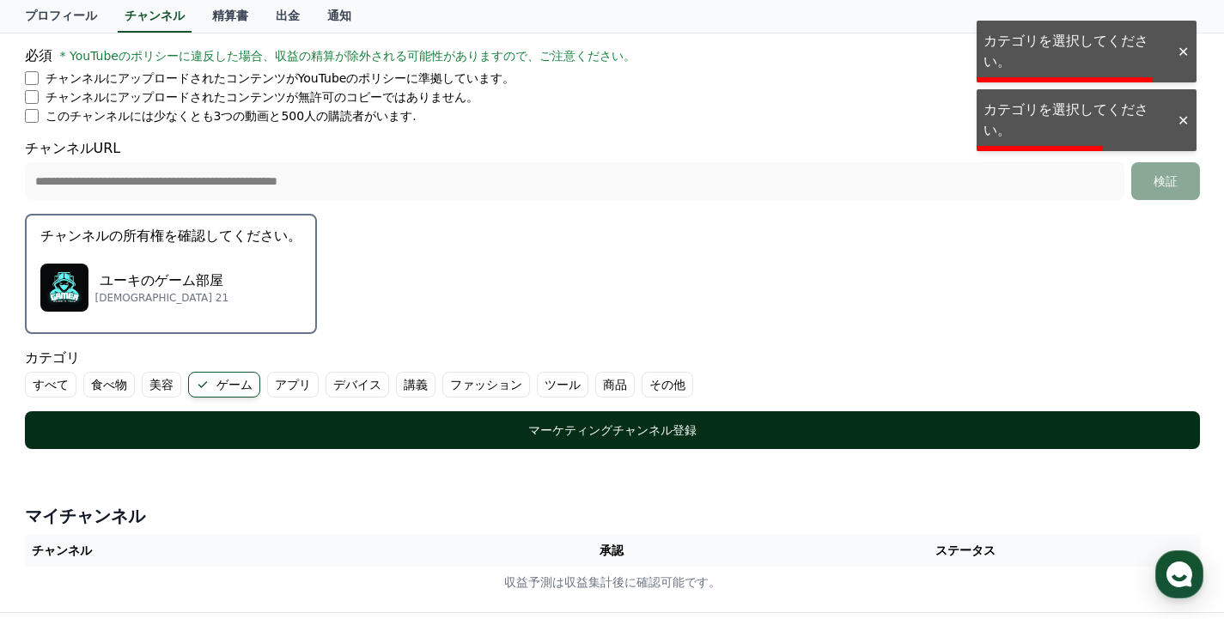
click at [254, 435] on div "マーケティングチャンネル登録" at bounding box center [612, 430] width 1107 height 17
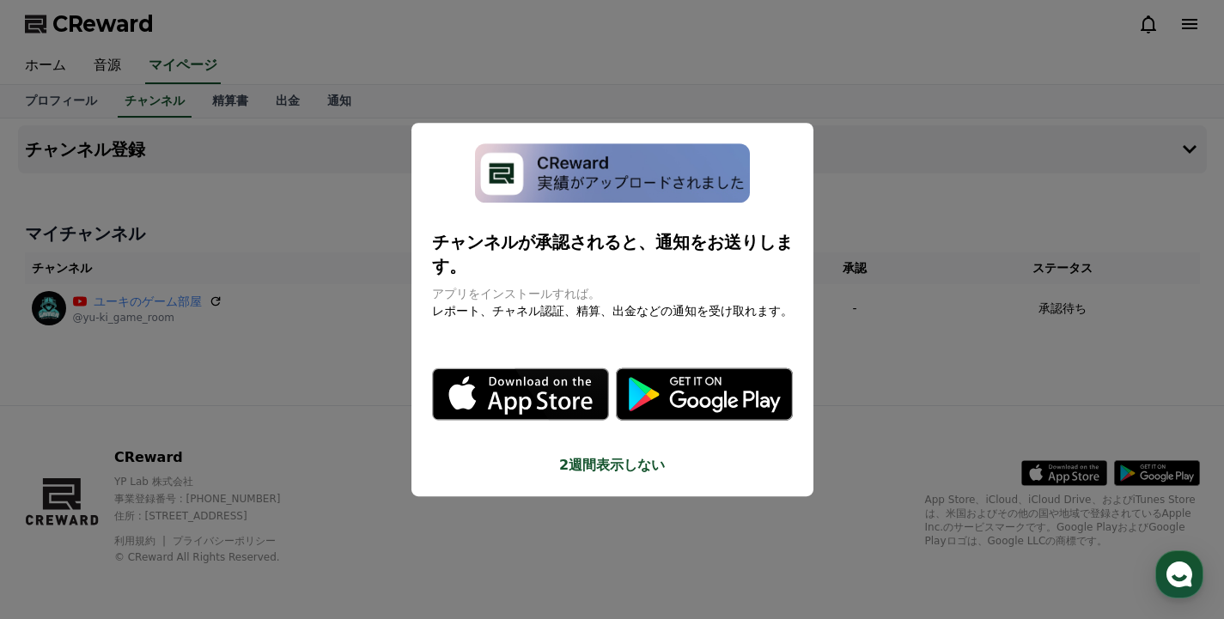
click at [693, 264] on p "チャンネルが承認されると、通知をお送りします。" at bounding box center [612, 254] width 361 height 48
click at [682, 395] on icon "modal" at bounding box center [704, 395] width 177 height 52
click at [320, 225] on button "close modal" at bounding box center [612, 309] width 1224 height 619
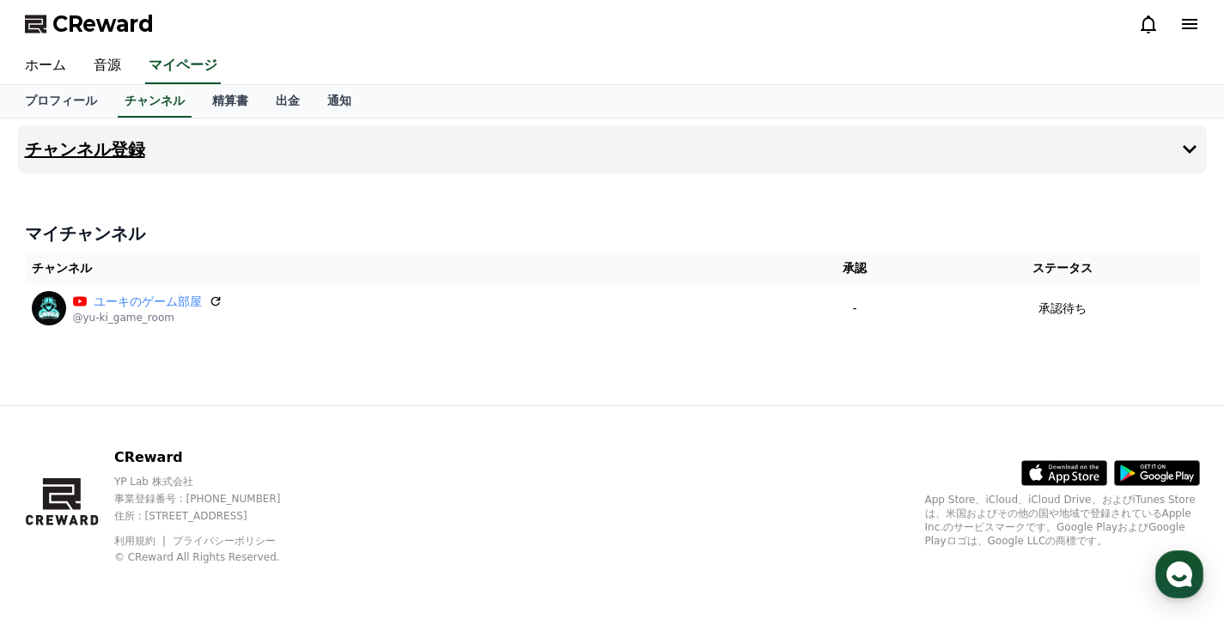
click at [361, 158] on button "チャンネル登録" at bounding box center [612, 149] width 1189 height 48
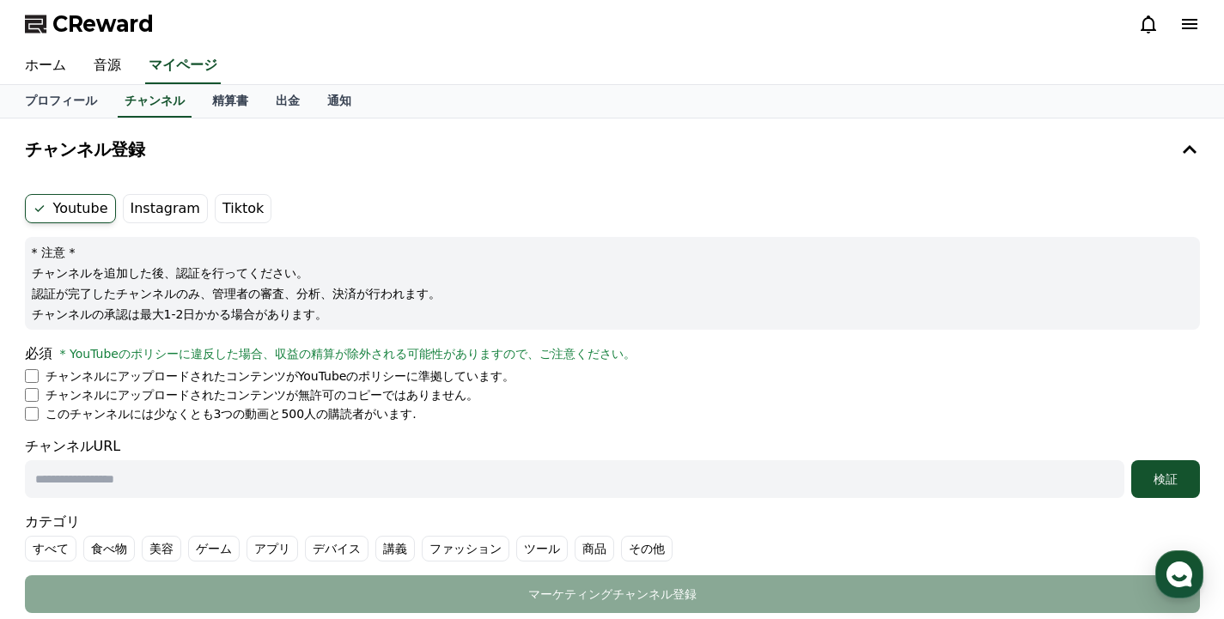
click at [369, 204] on ul "Youtube Instagram Tiktok" at bounding box center [612, 208] width 1175 height 29
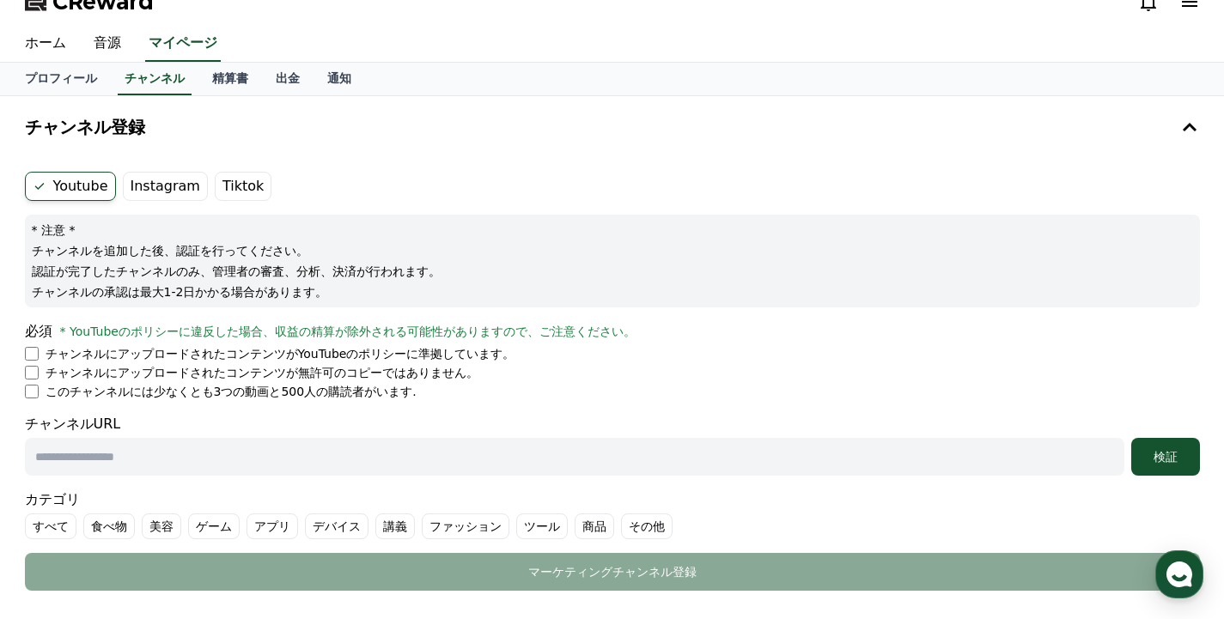
scroll to position [25, 0]
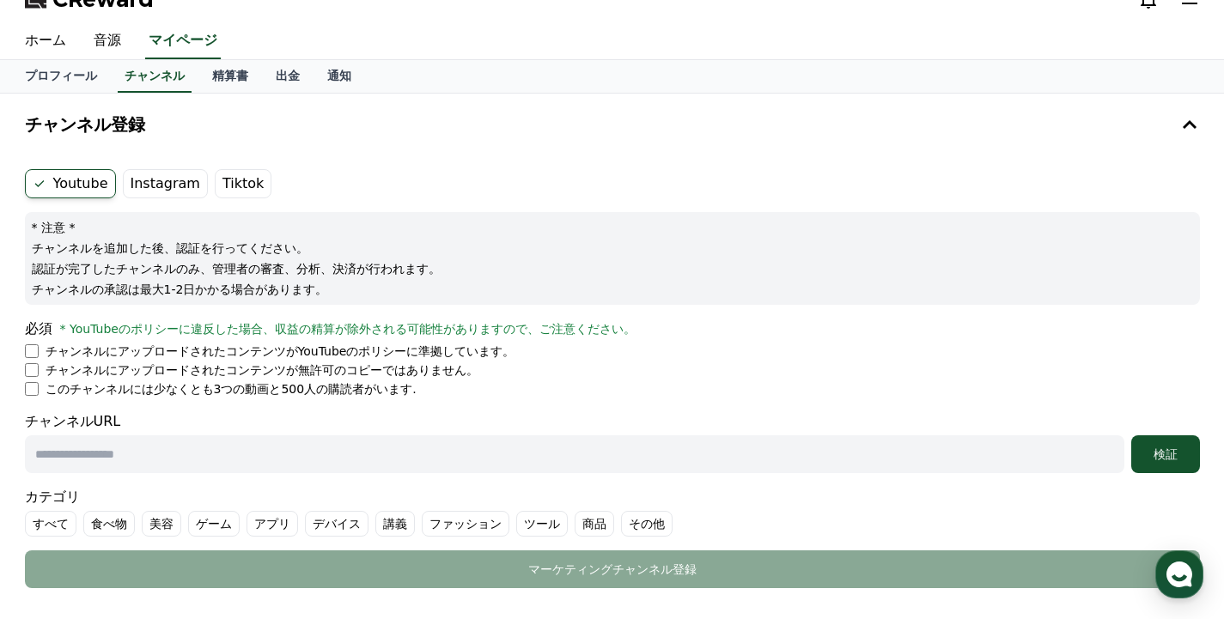
click at [143, 180] on label "Instagram" at bounding box center [165, 183] width 85 height 29
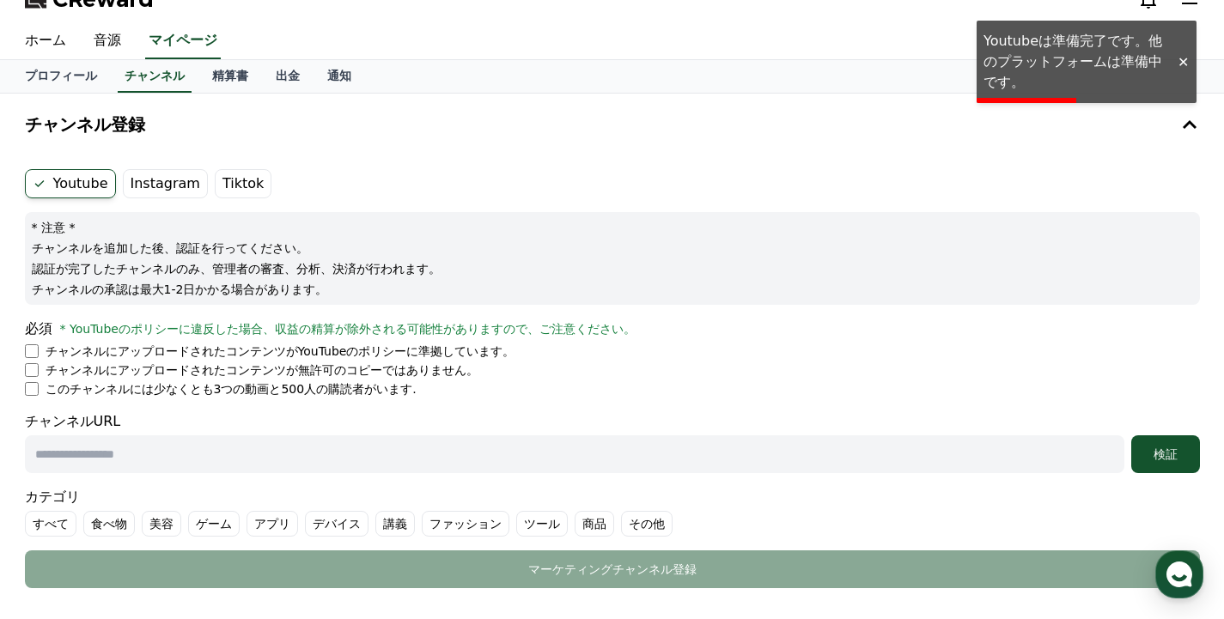
click at [364, 166] on div "Youtube Instagram Tiktok * 注意 * チャンネルを追加した後、認証を行ってください。 認証が完了したチャンネルのみ、管理者の審査、分…" at bounding box center [612, 378] width 1189 height 433
click at [186, 179] on label "Instagram" at bounding box center [165, 183] width 85 height 29
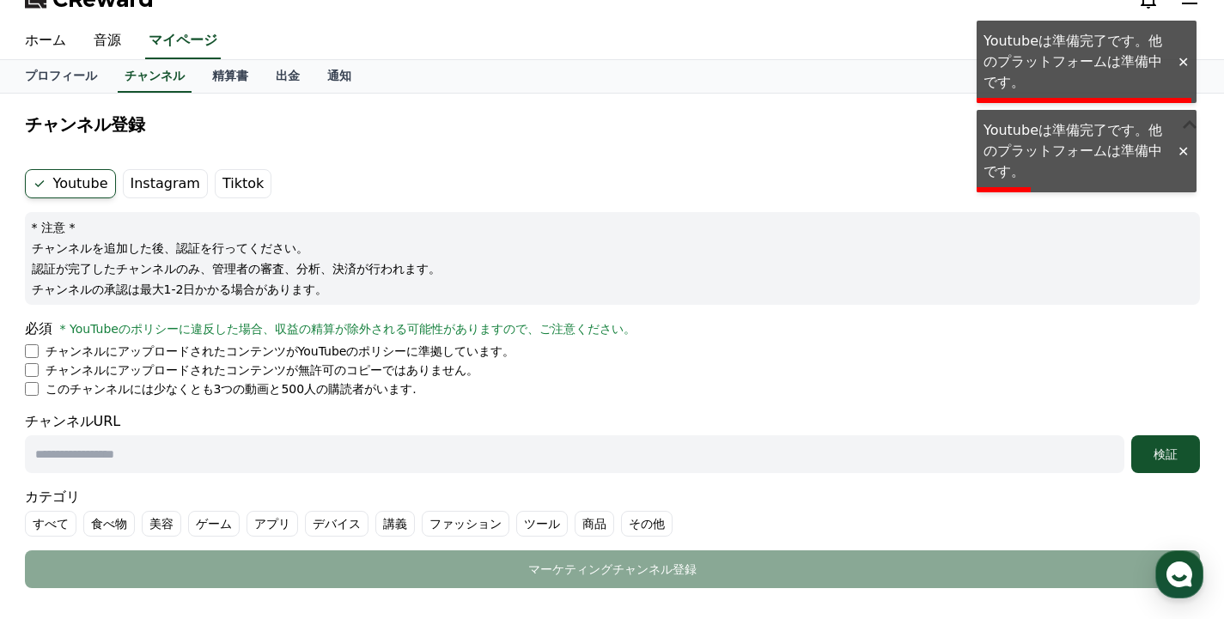
click at [186, 179] on label "Instagram" at bounding box center [165, 183] width 85 height 29
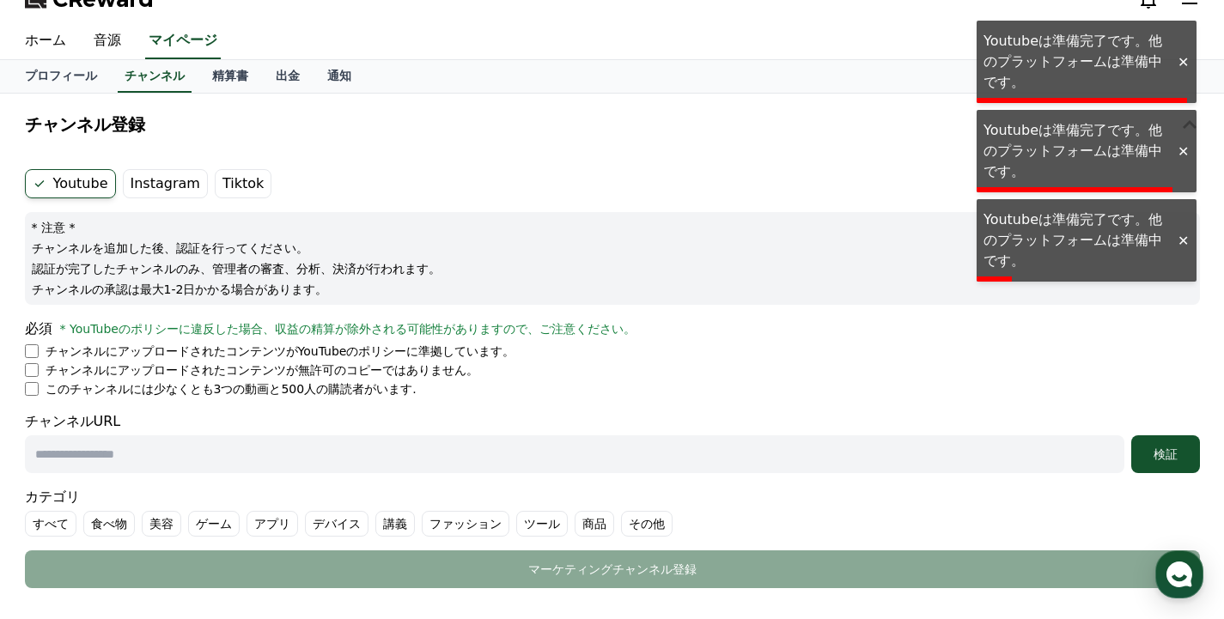
click at [186, 179] on label "Instagram" at bounding box center [165, 183] width 85 height 29
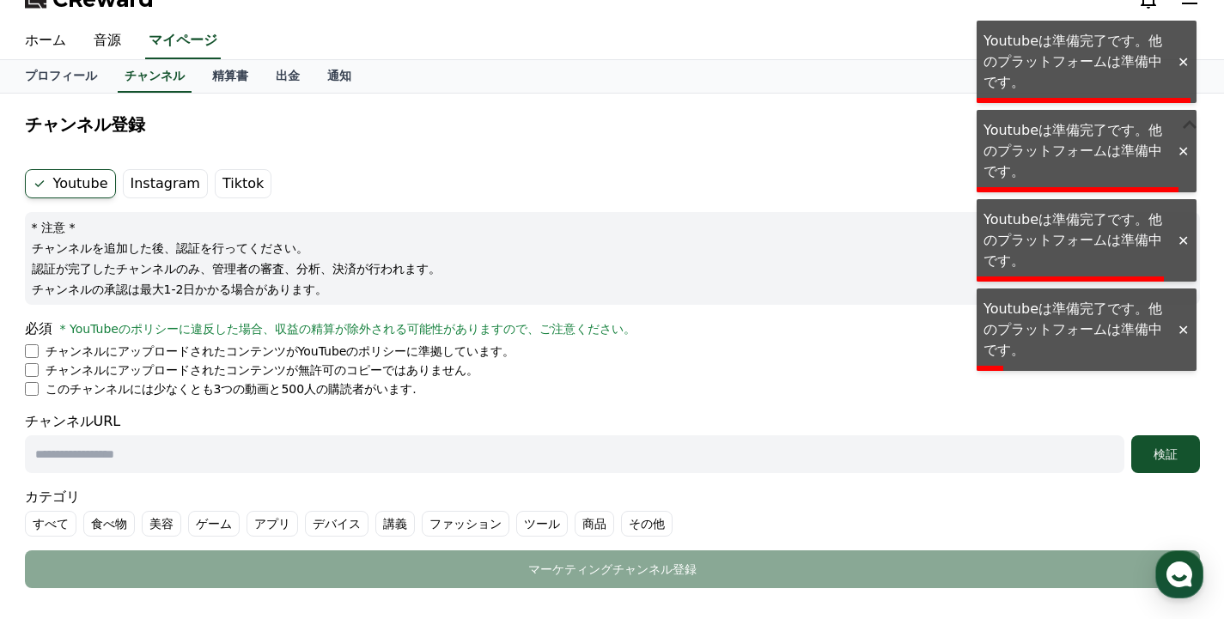
click at [186, 179] on label "Instagram" at bounding box center [165, 183] width 85 height 29
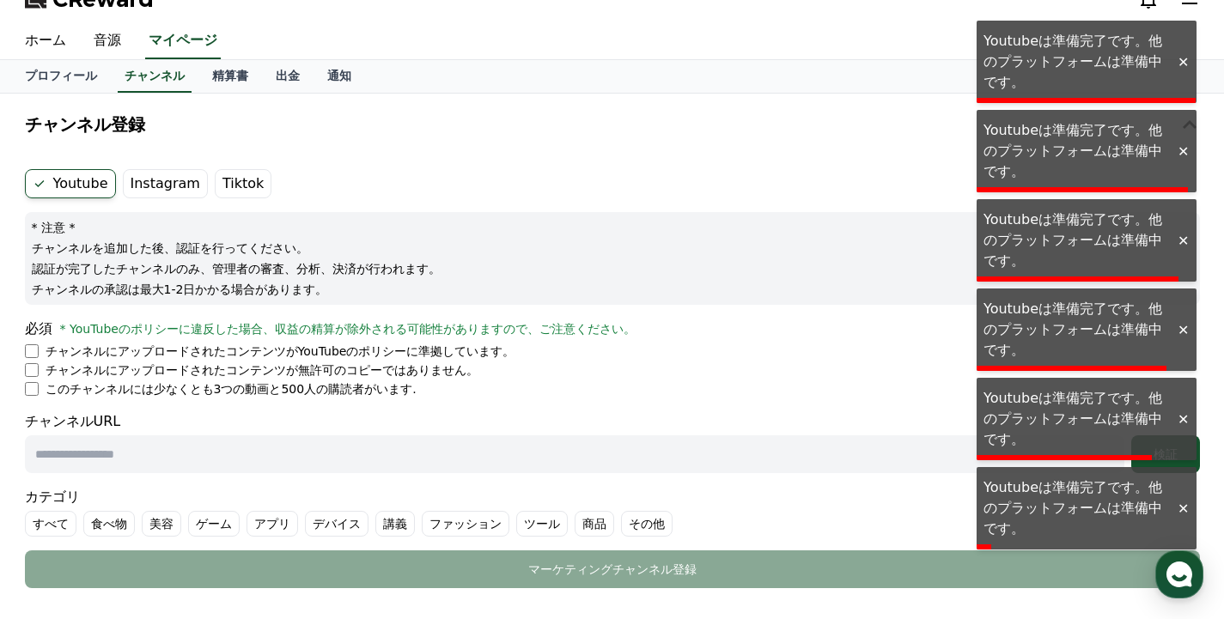
click at [186, 179] on label "Instagram" at bounding box center [165, 183] width 85 height 29
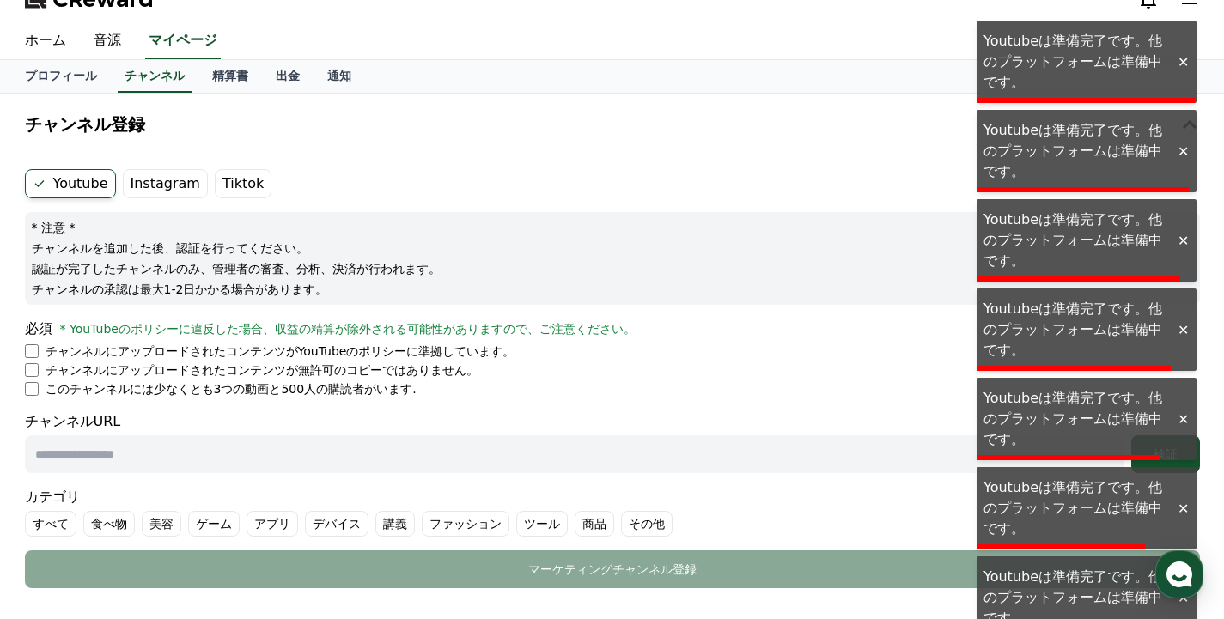
click at [186, 179] on label "Instagram" at bounding box center [165, 183] width 85 height 29
click at [371, 165] on div "Youtube Instagram Tiktok * 注意 * チャンネルを追加した後、認証を行ってください。 認証が完了したチャンネルのみ、管理者の審査、分…" at bounding box center [612, 378] width 1189 height 433
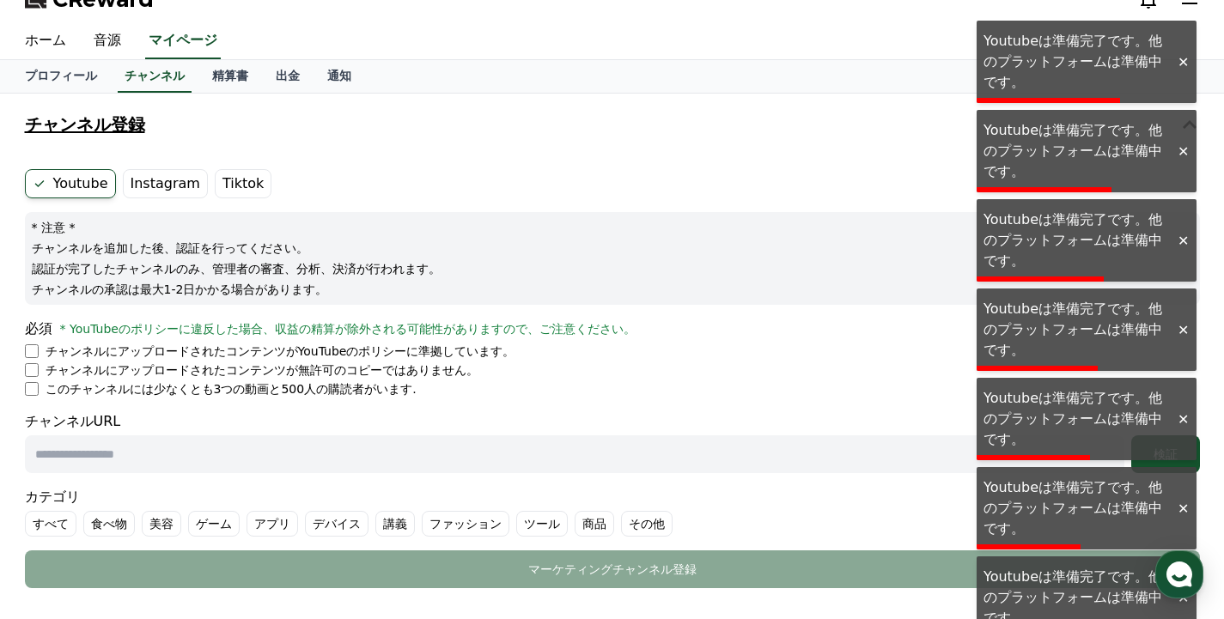
click at [1193, 121] on icon at bounding box center [1190, 124] width 21 height 21
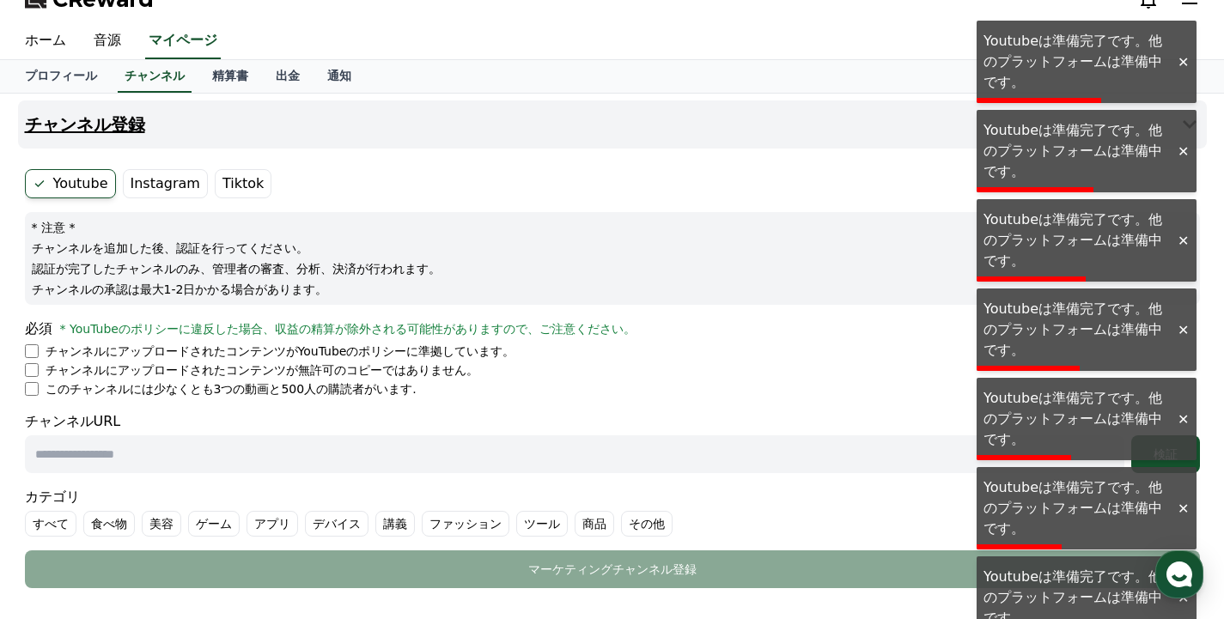
scroll to position [0, 0]
